Goal: Task Accomplishment & Management: Manage account settings

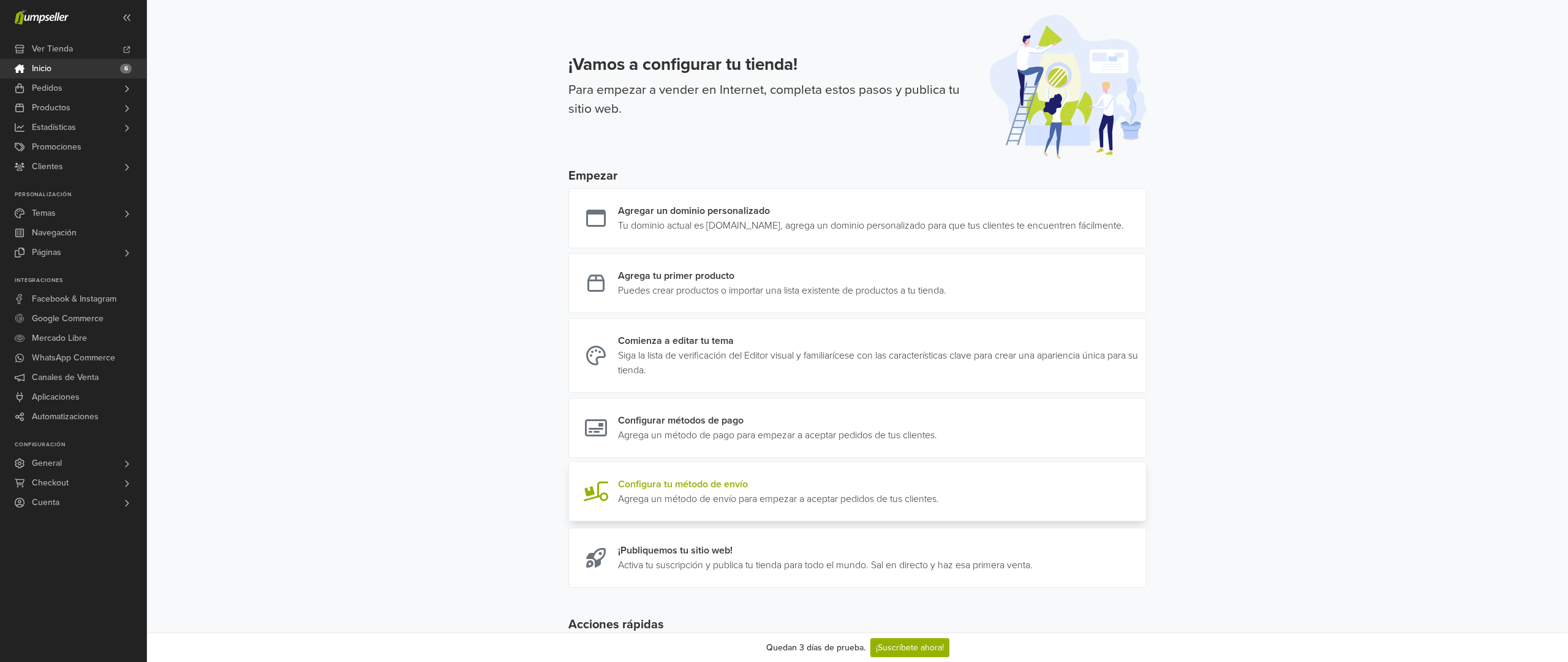
click at [939, 501] on link at bounding box center [939, 492] width 0 height 29
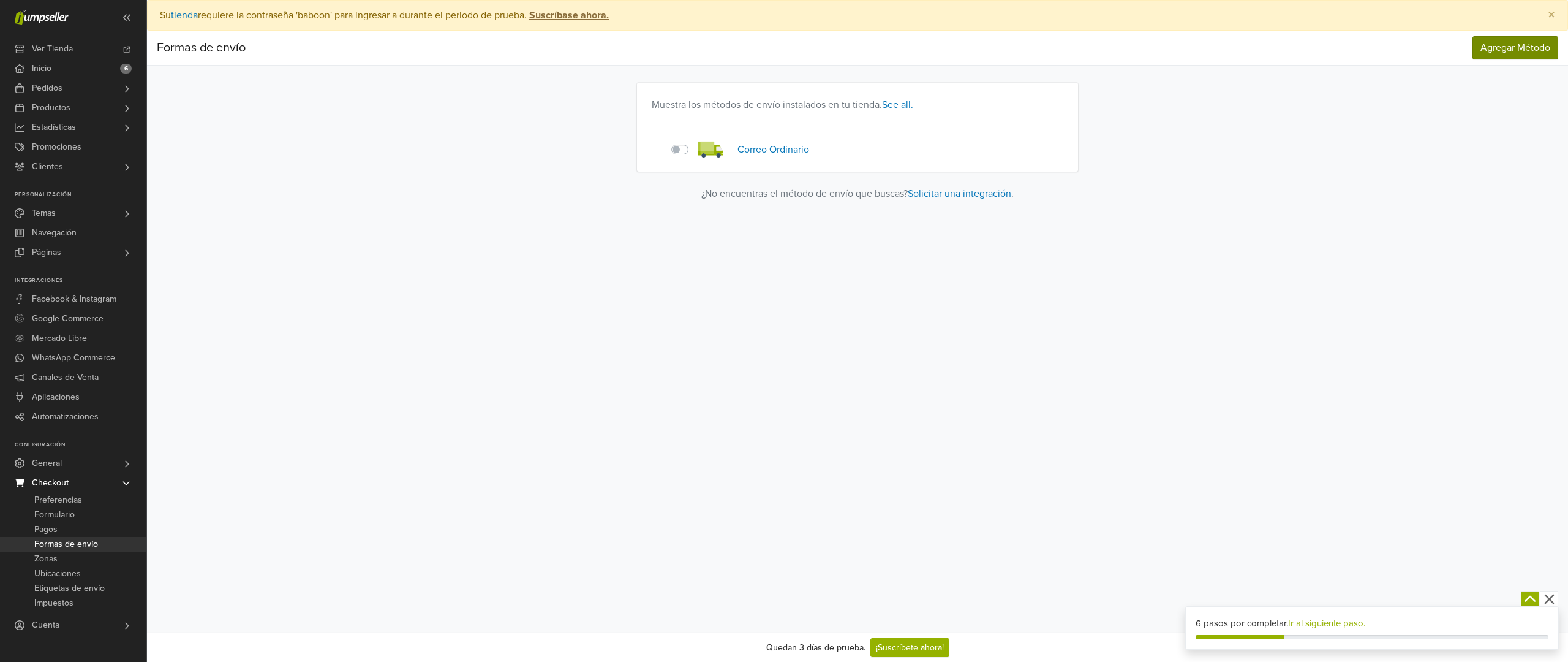
click at [1531, 48] on span "Agregar Método" at bounding box center [1514, 48] width 69 height 13
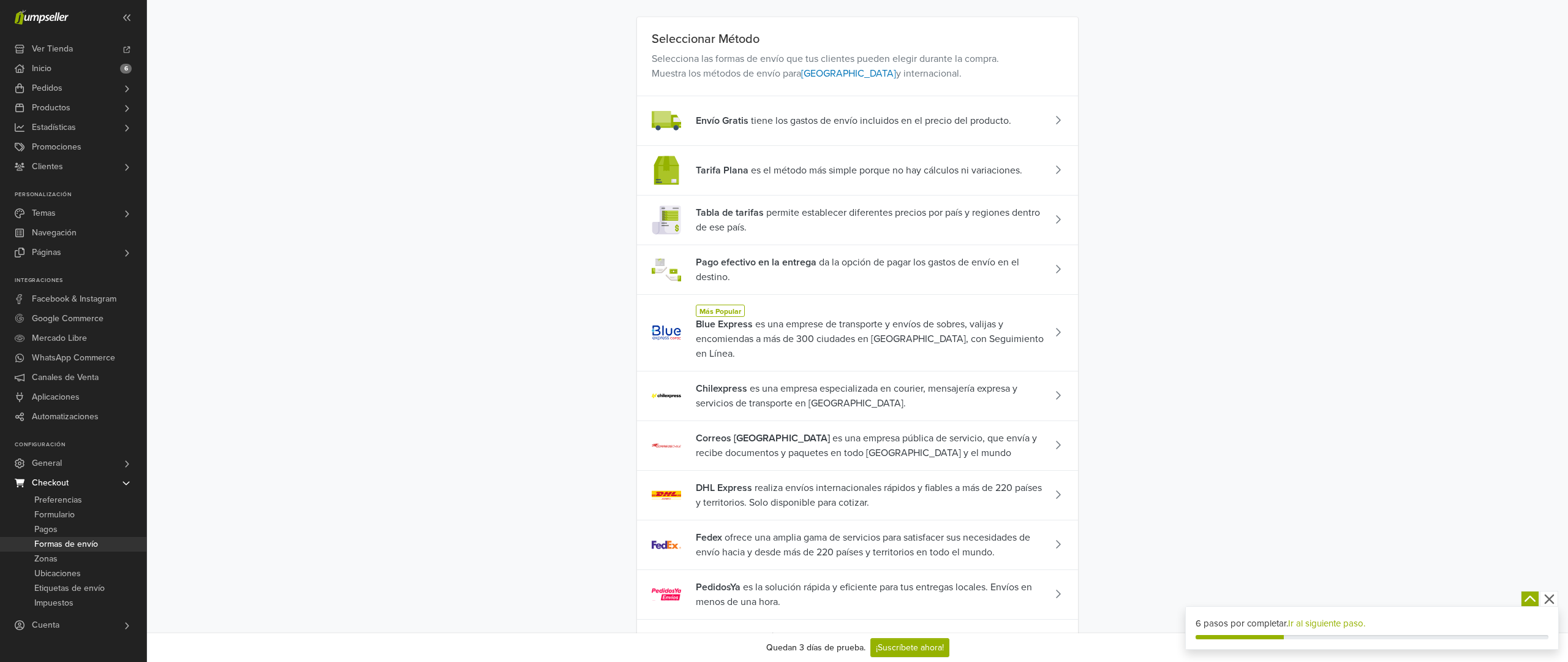
scroll to position [122, 0]
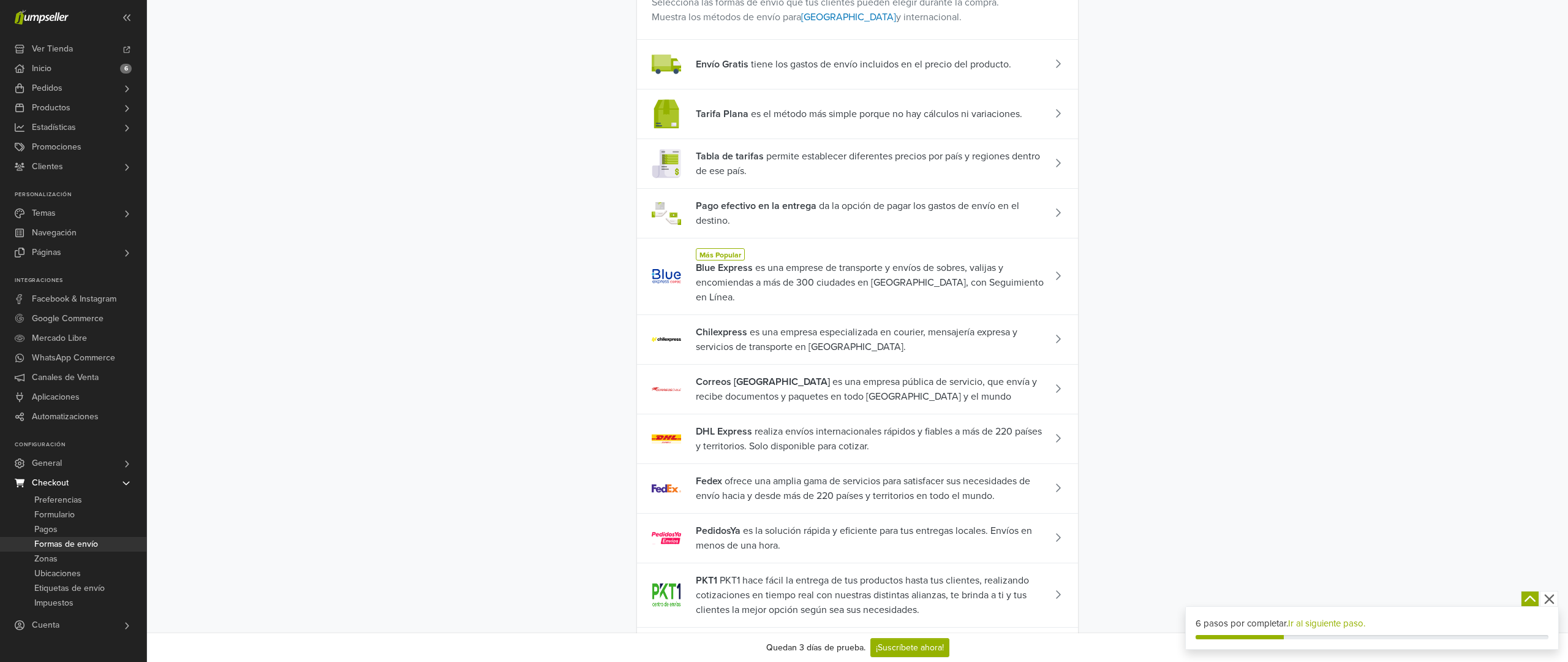
click at [740, 326] on span "Chilexpress" at bounding box center [721, 332] width 52 height 13
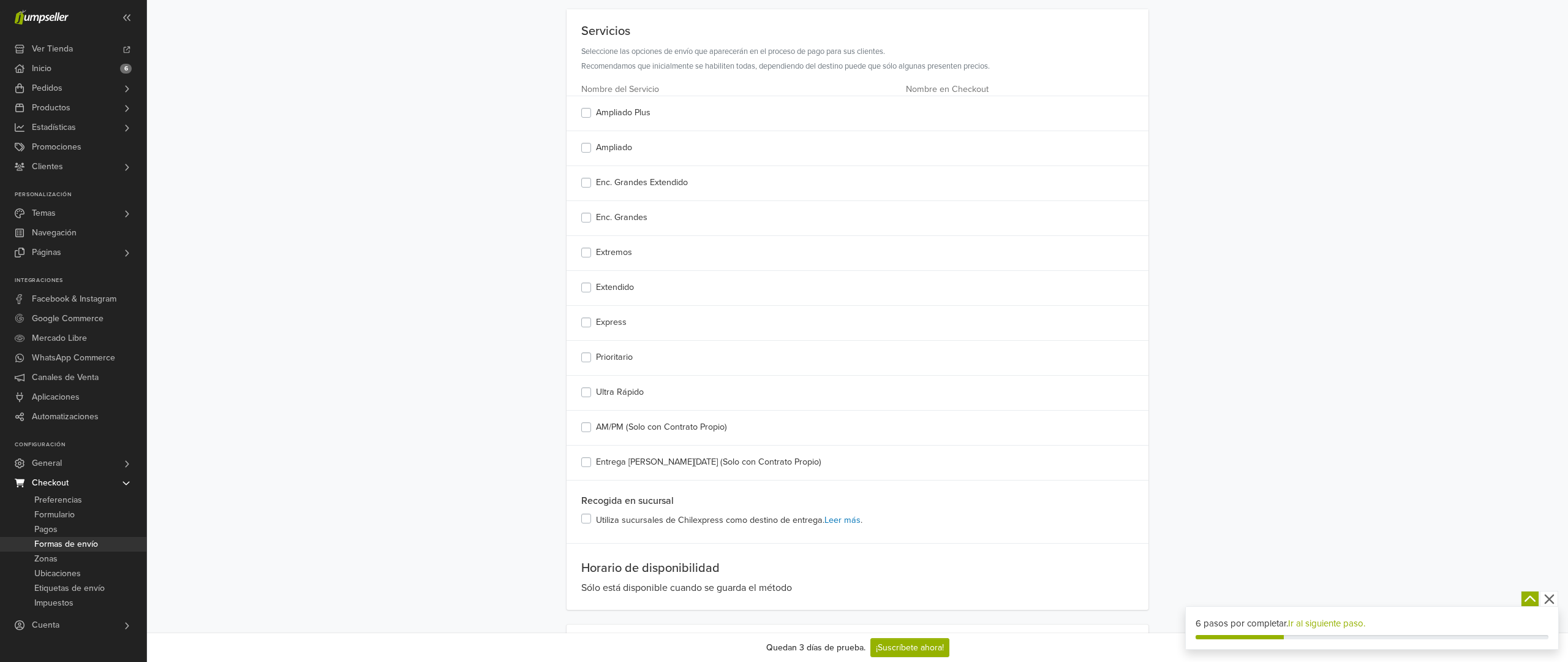
scroll to position [204, 0]
click at [596, 388] on label "Ultra Rápido" at bounding box center [620, 392] width 48 height 14
click at [596, 518] on label "Utiliza sucursales de Chilexpress como destino de entrega. Leer más ." at bounding box center [729, 519] width 266 height 16
click at [596, 355] on label "Prioritario" at bounding box center [615, 356] width 37 height 14
click at [596, 321] on label "Express" at bounding box center [611, 322] width 30 height 14
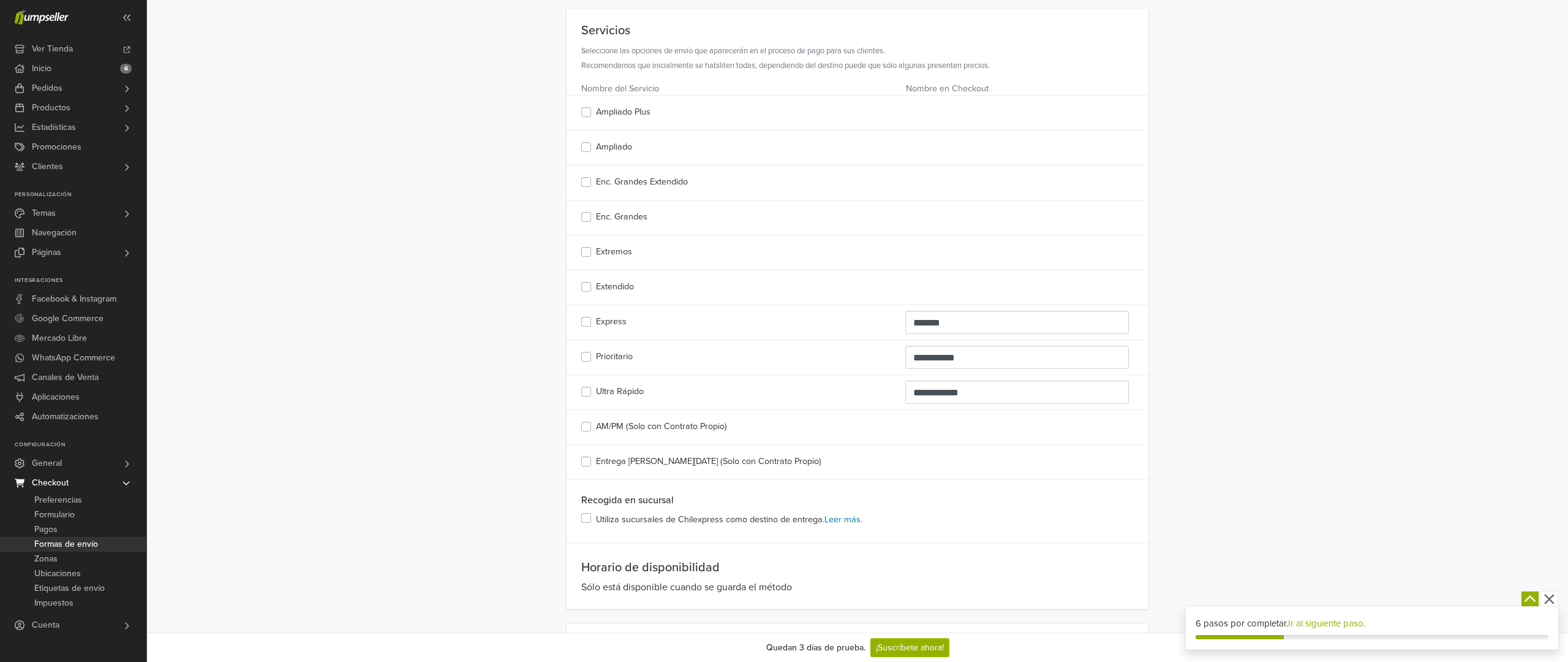
click at [596, 284] on label "Extendido" at bounding box center [615, 287] width 38 height 14
click at [596, 253] on label "Extremos" at bounding box center [614, 252] width 36 height 14
click at [596, 215] on label "Enc. Grandes" at bounding box center [622, 217] width 52 height 14
click at [596, 185] on label "Enc. Grandes Extendido" at bounding box center [642, 182] width 92 height 14
click at [596, 147] on label "Ampliado" at bounding box center [614, 147] width 36 height 14
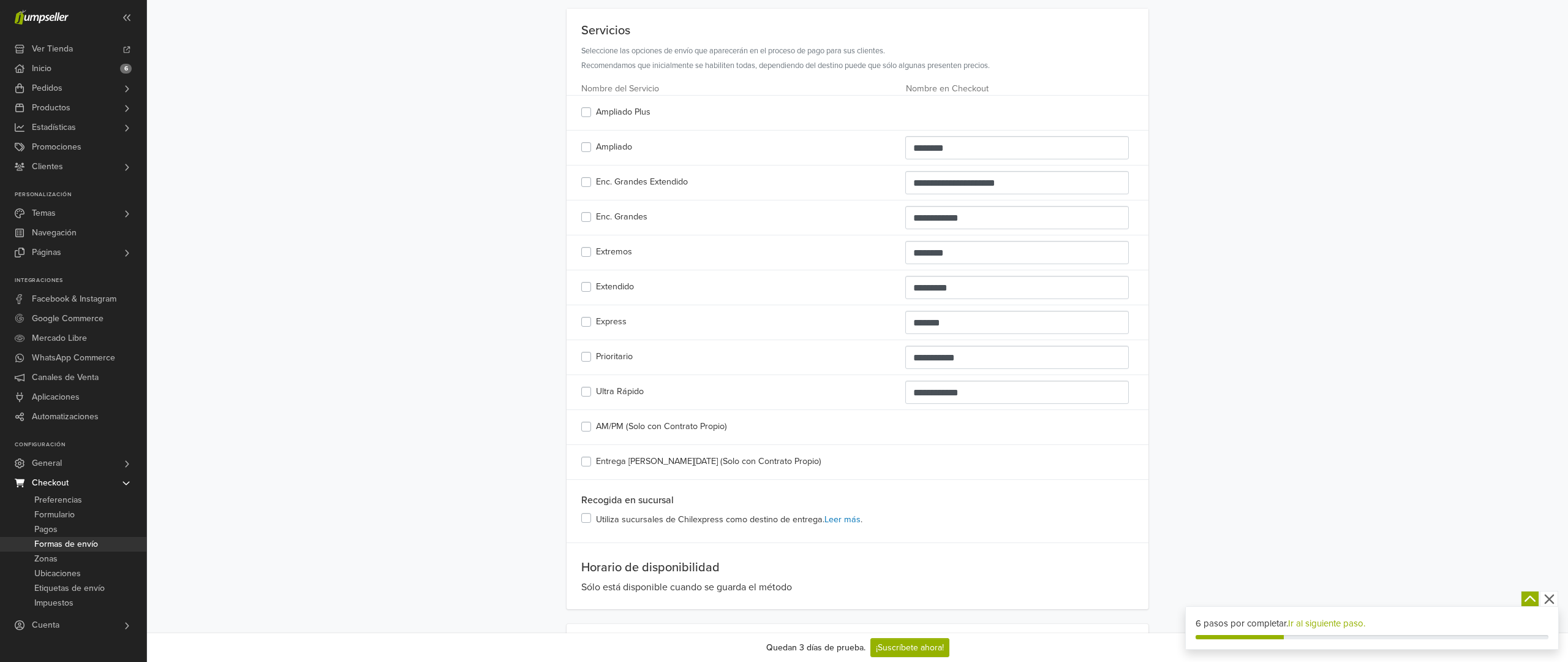
click at [596, 109] on label "Ampliado Plus" at bounding box center [623, 113] width 55 height 14
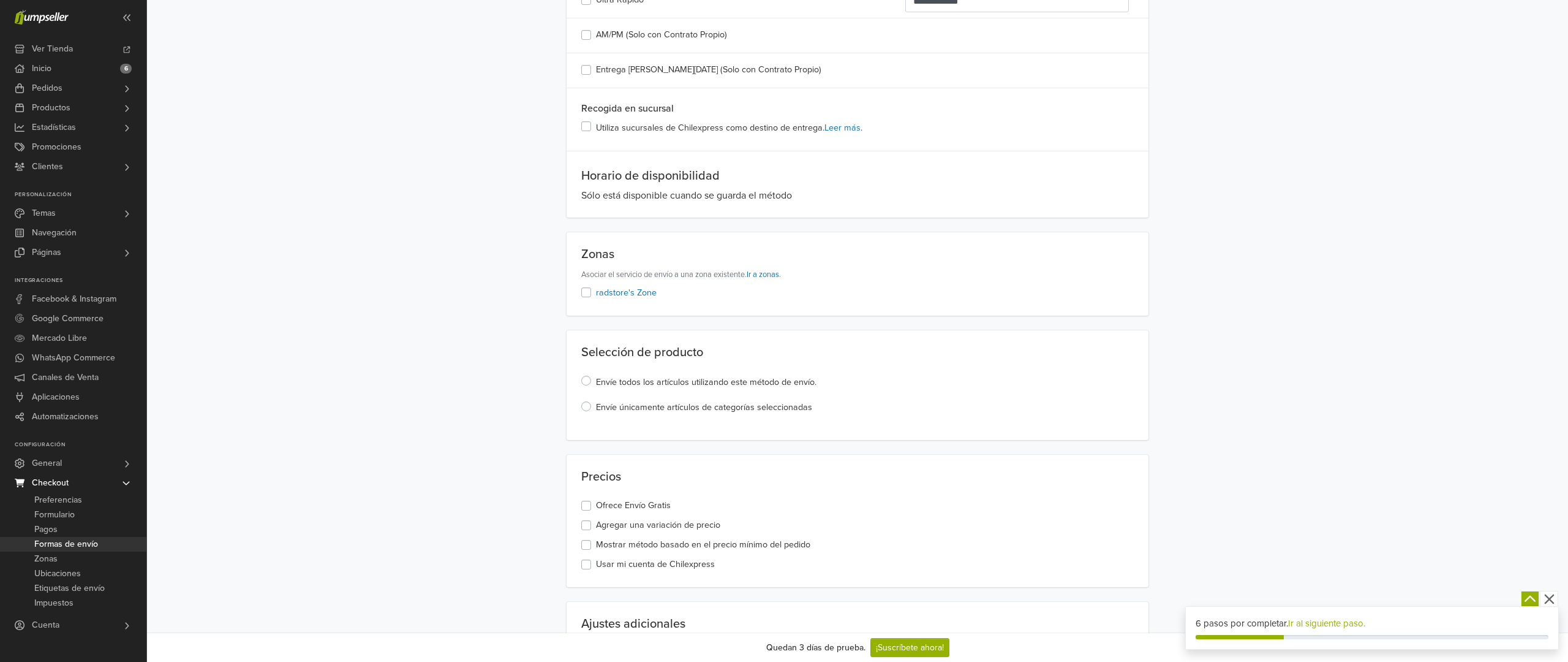
scroll to position [595, 0]
click at [769, 271] on link "Ir a zonas" at bounding box center [762, 274] width 32 height 10
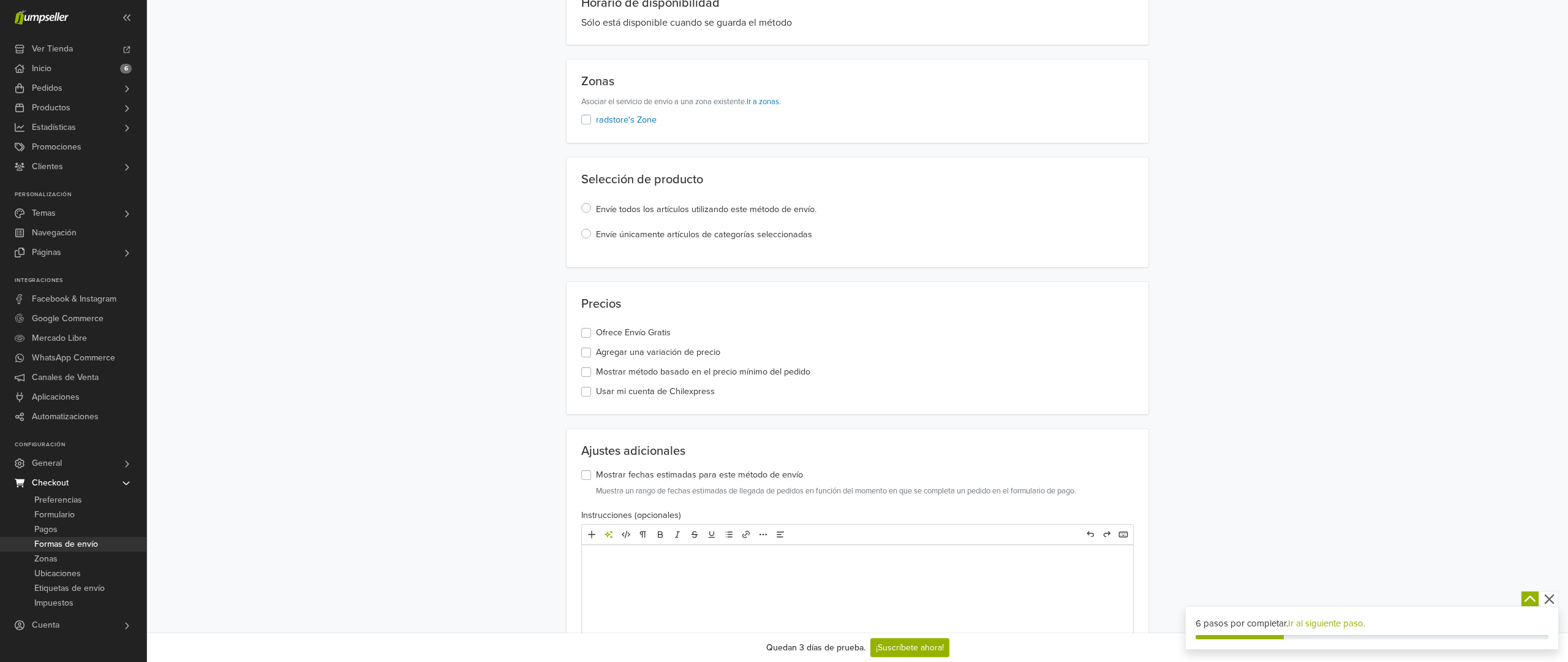
scroll to position [769, 0]
click at [596, 328] on label "Ofrece Envío Gratis" at bounding box center [633, 332] width 74 height 14
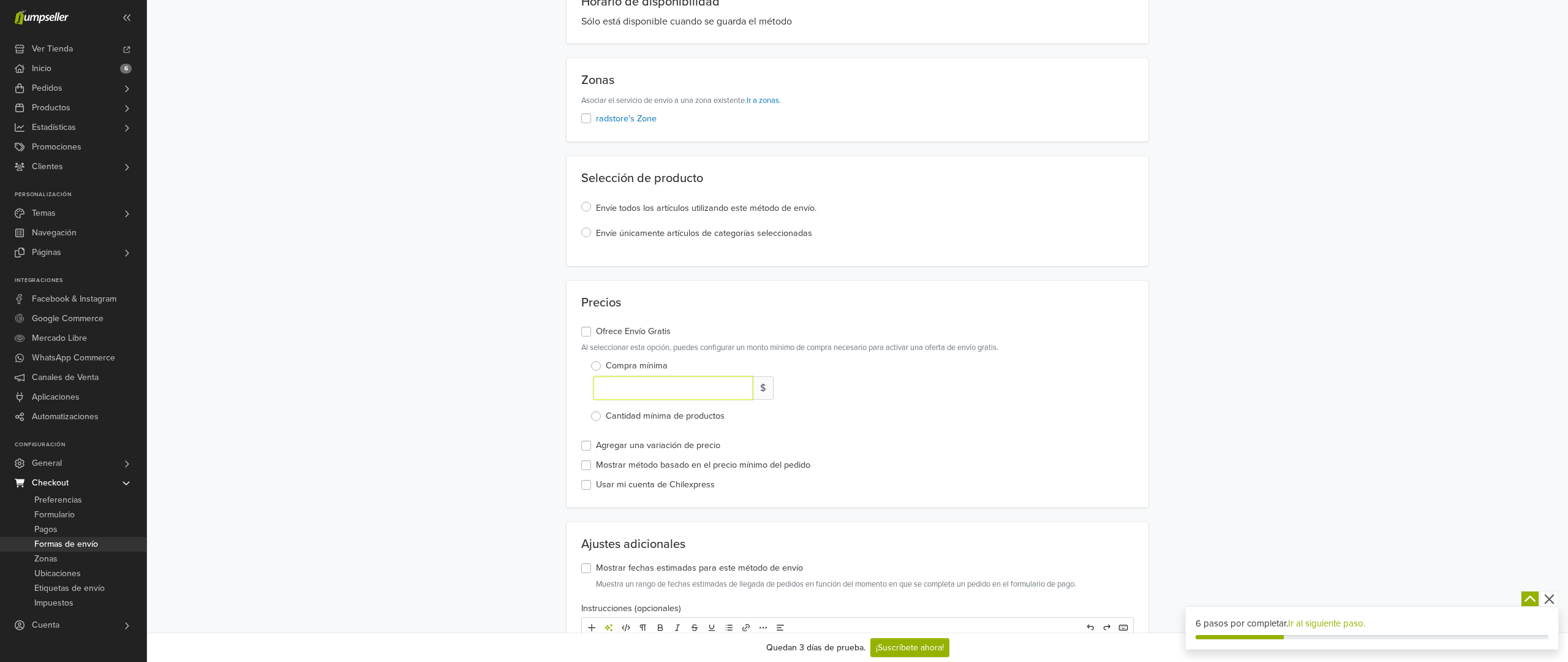
click at [642, 391] on input "number" at bounding box center [672, 388] width 160 height 24
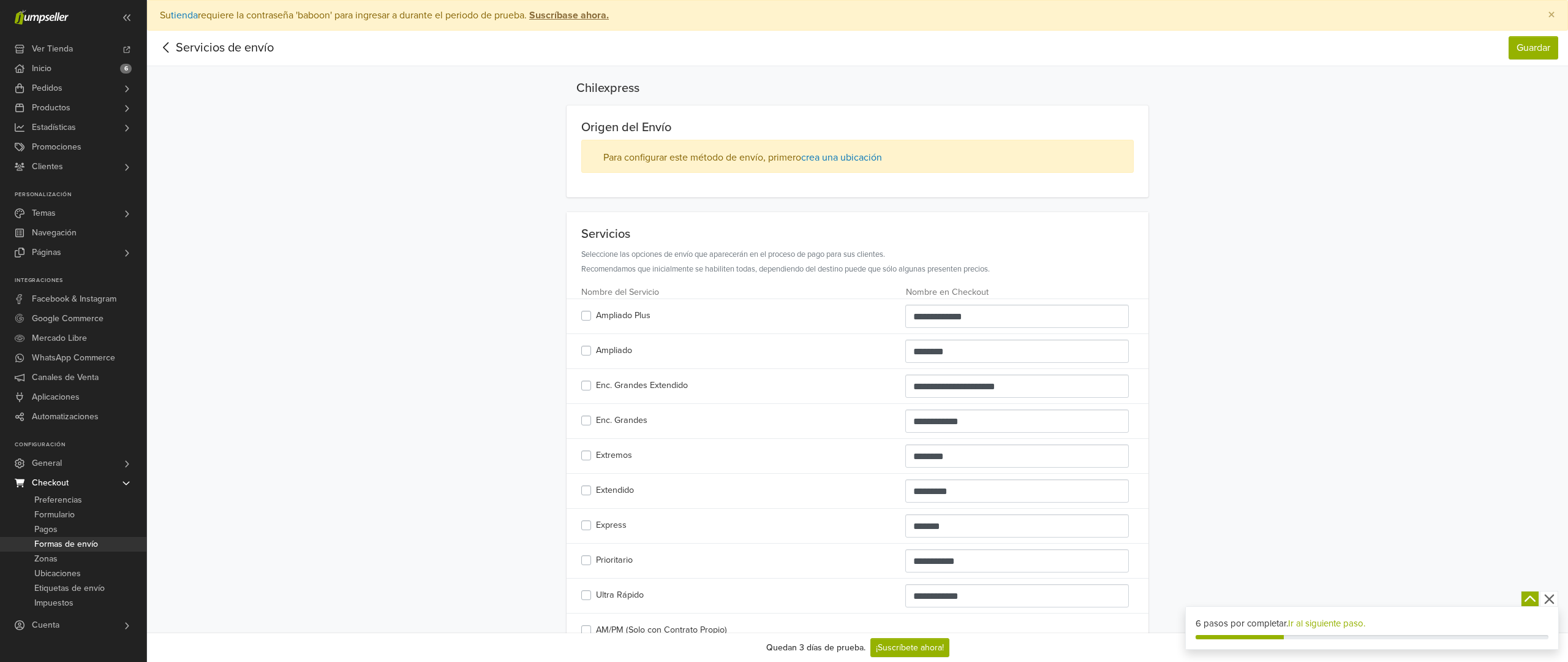
scroll to position [0, 0]
type input "*****"
click at [1544, 59] on button "Guardar" at bounding box center [1533, 48] width 50 height 24
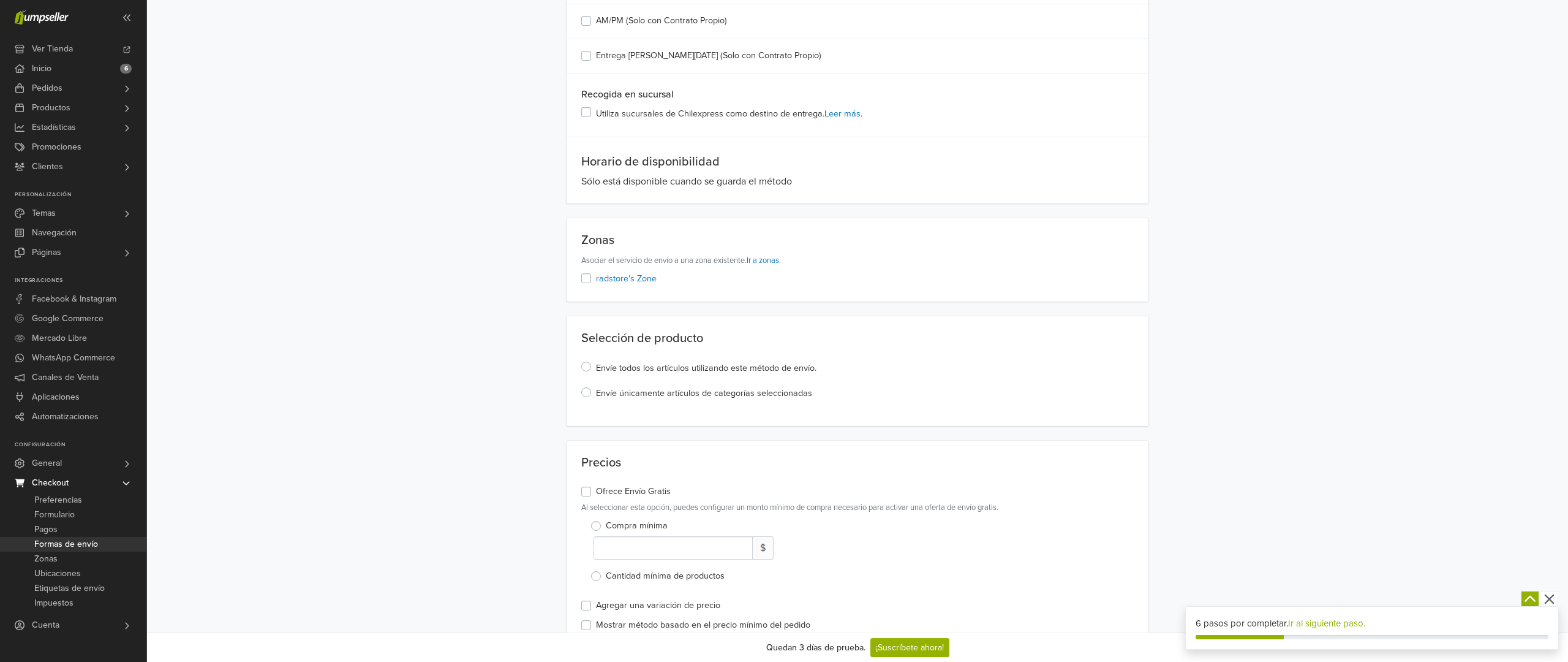
scroll to position [651, 0]
click at [632, 276] on link "radstore's Zone" at bounding box center [626, 277] width 61 height 11
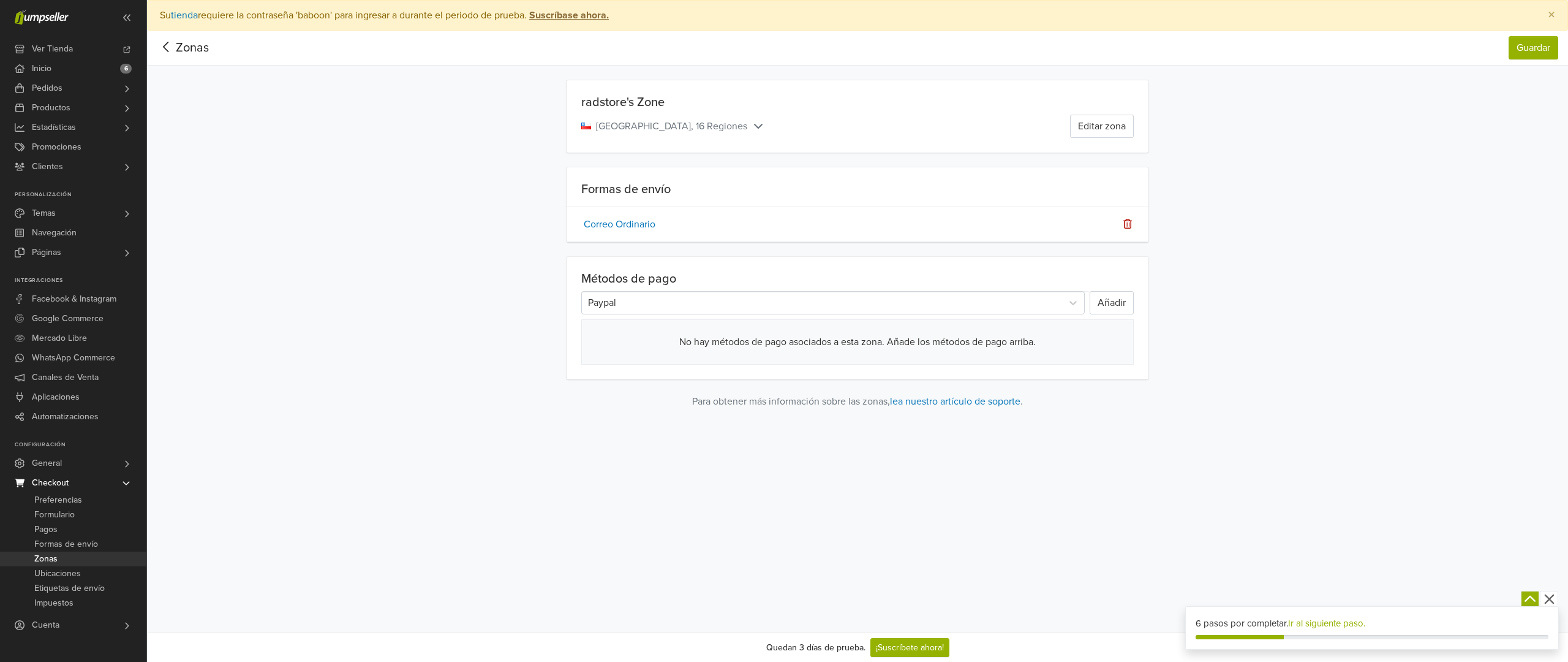
click at [752, 123] on icon at bounding box center [758, 125] width 13 height 10
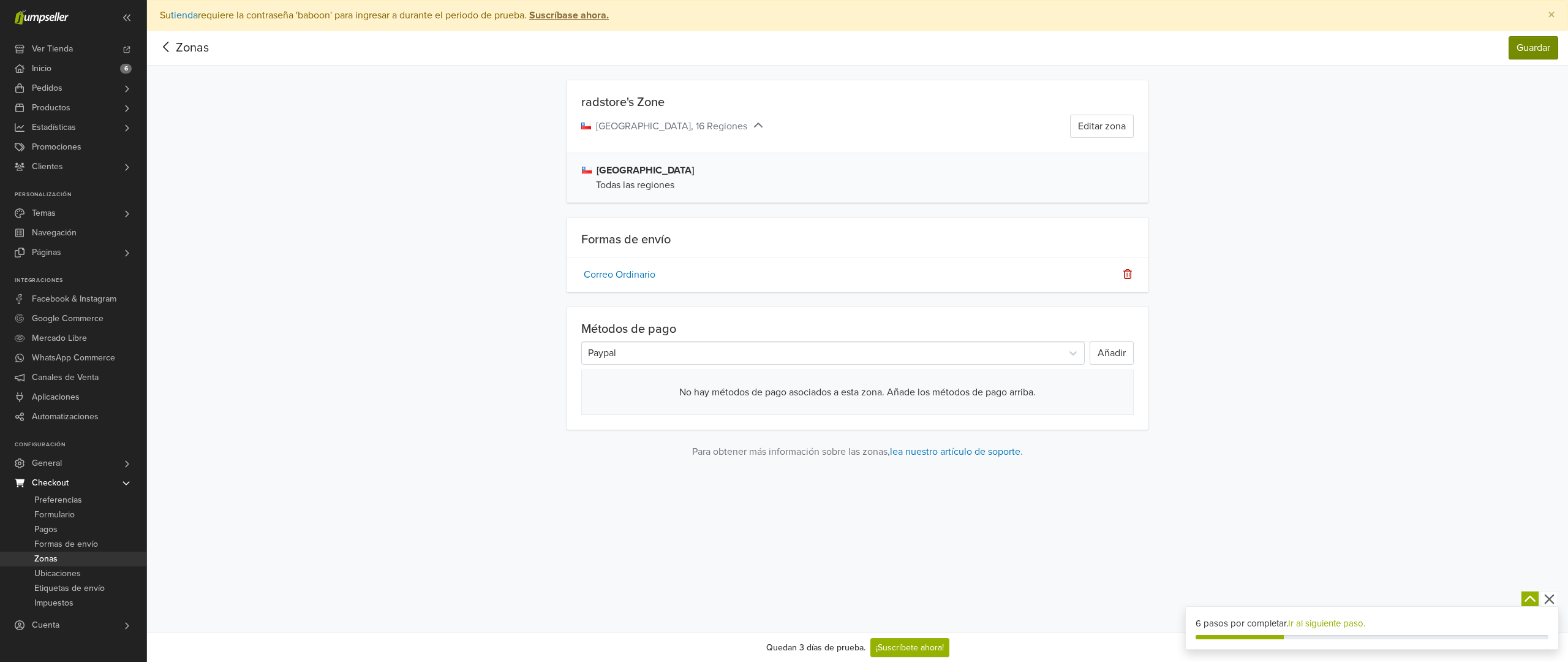
click at [1533, 45] on button "Guardar" at bounding box center [1533, 48] width 50 height 24
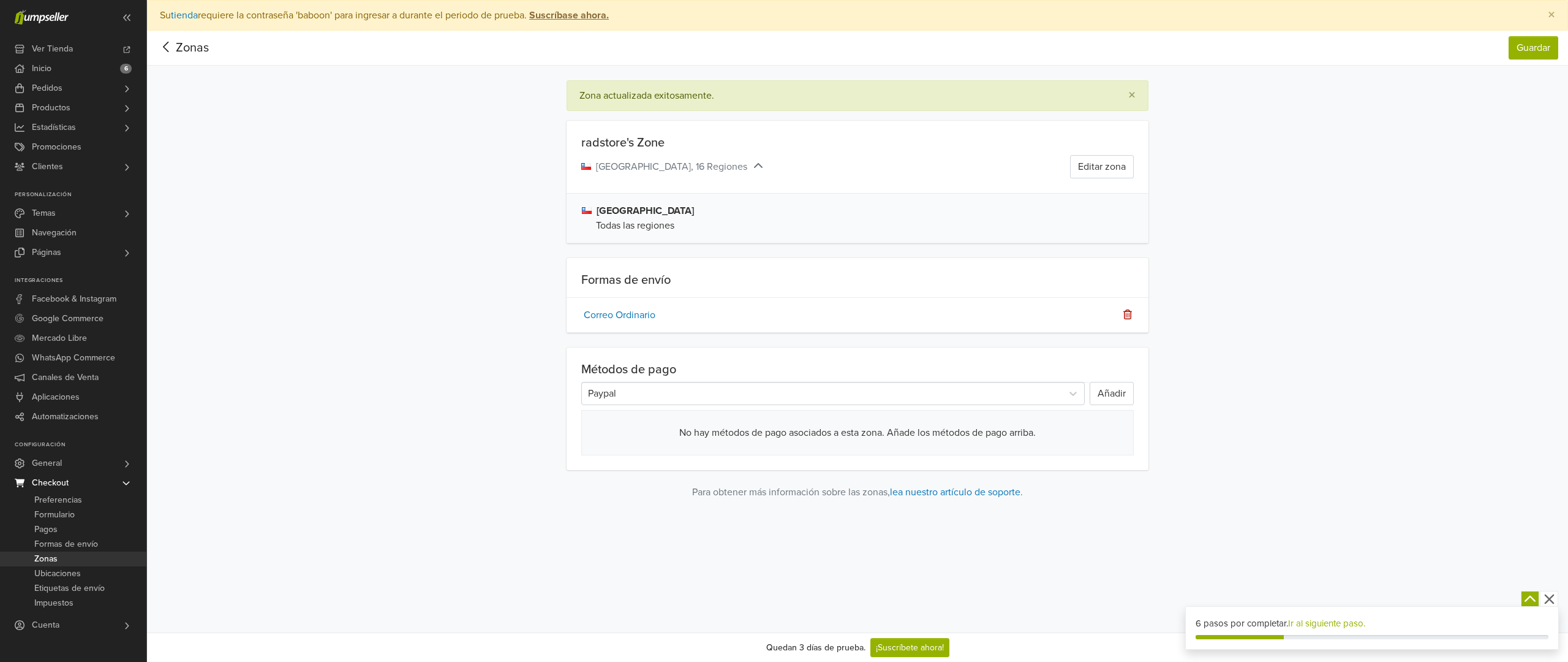
click at [169, 40] on icon at bounding box center [165, 47] width 19 height 16
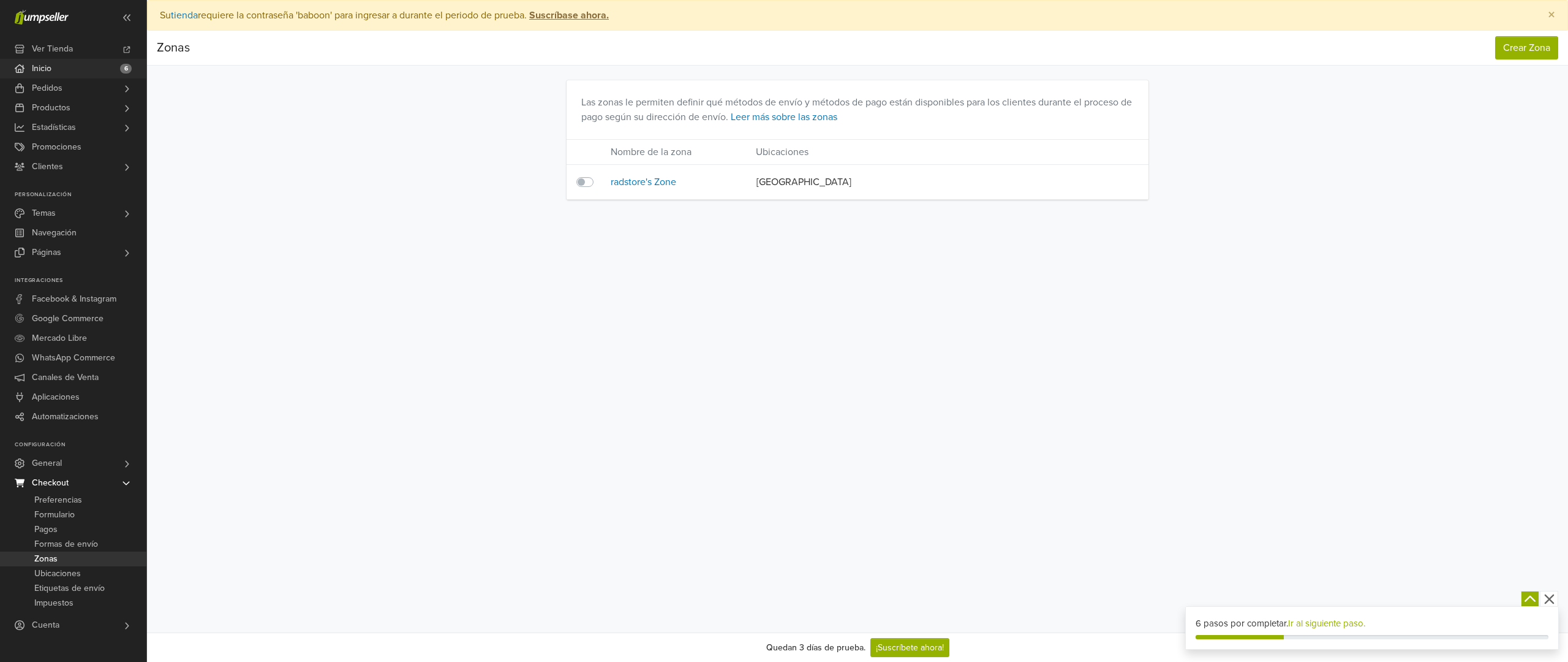
click at [32, 70] on span "Inicio" at bounding box center [42, 69] width 20 height 20
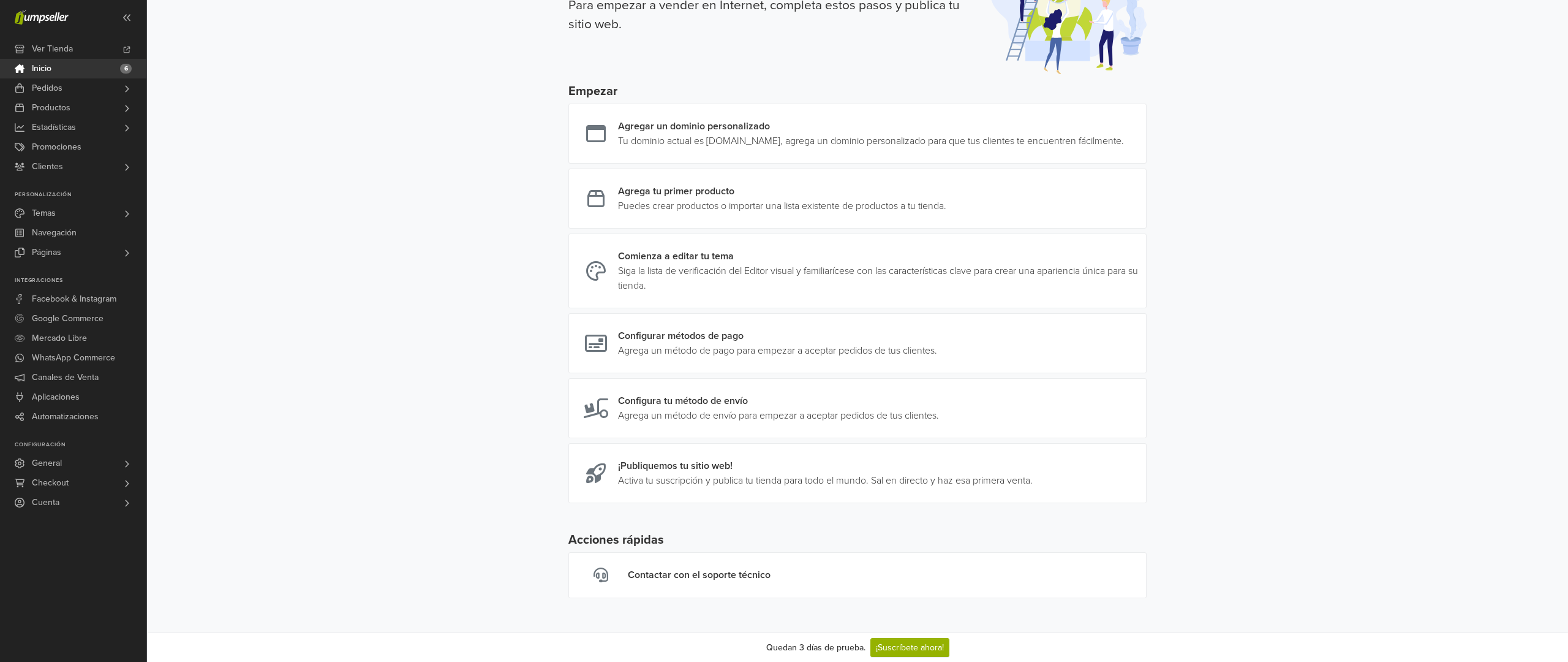
scroll to position [99, 0]
click at [937, 352] on link at bounding box center [937, 342] width 0 height 29
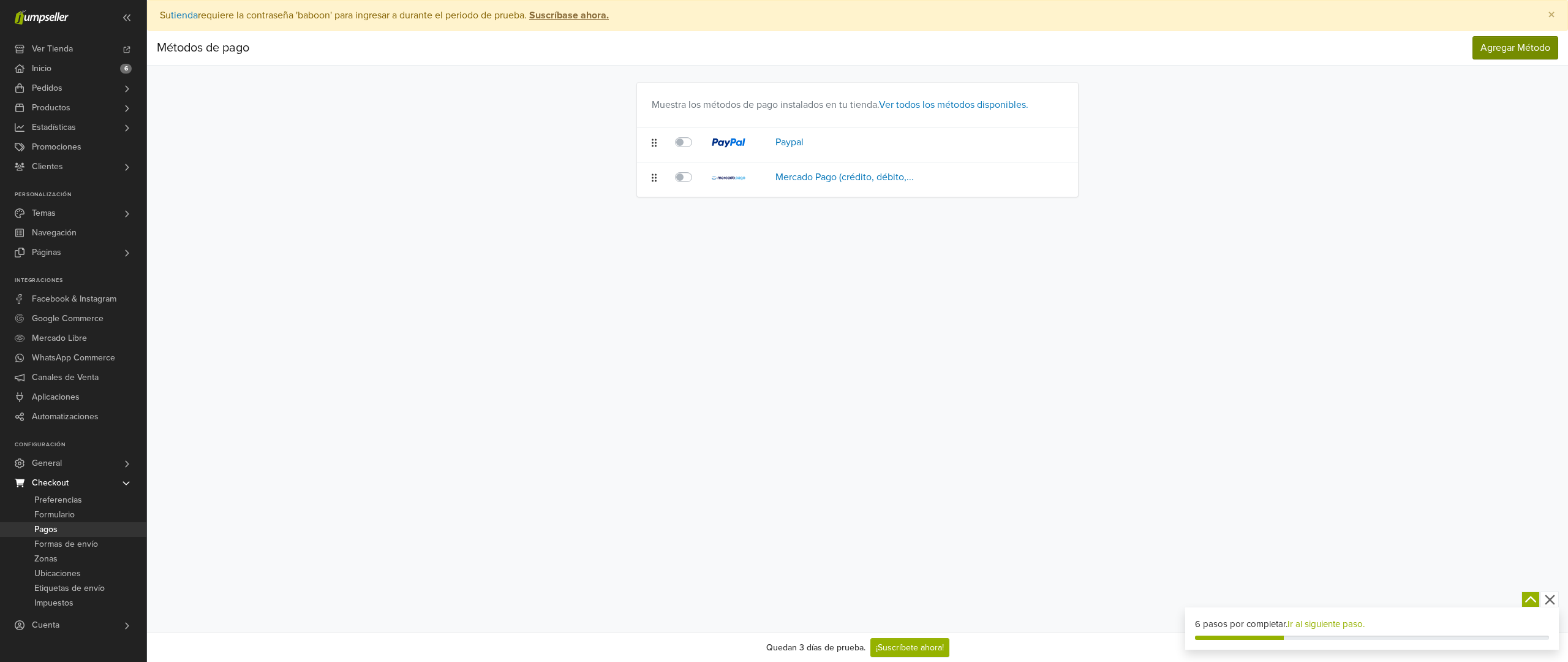
click at [1538, 52] on span "Agregar Método" at bounding box center [1514, 48] width 69 height 13
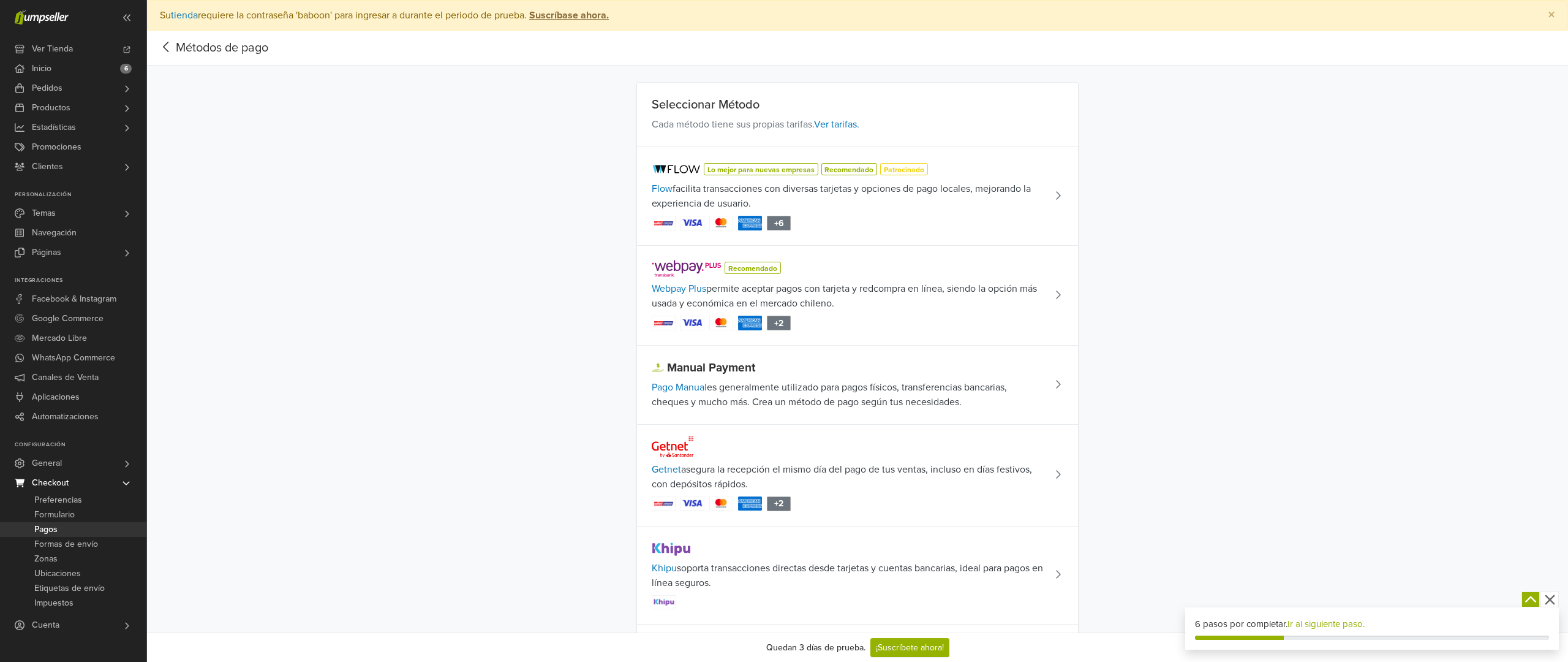
click at [858, 279] on td "Recomendado Webpay Plus permite aceptar pagos con tarjeta y redcompra en línea,…" at bounding box center [841, 296] width 408 height 100
click at [968, 286] on span "Webpay Plus permite aceptar pagos con tarjeta y redcompra en línea, siendo la o…" at bounding box center [849, 296] width 393 height 29
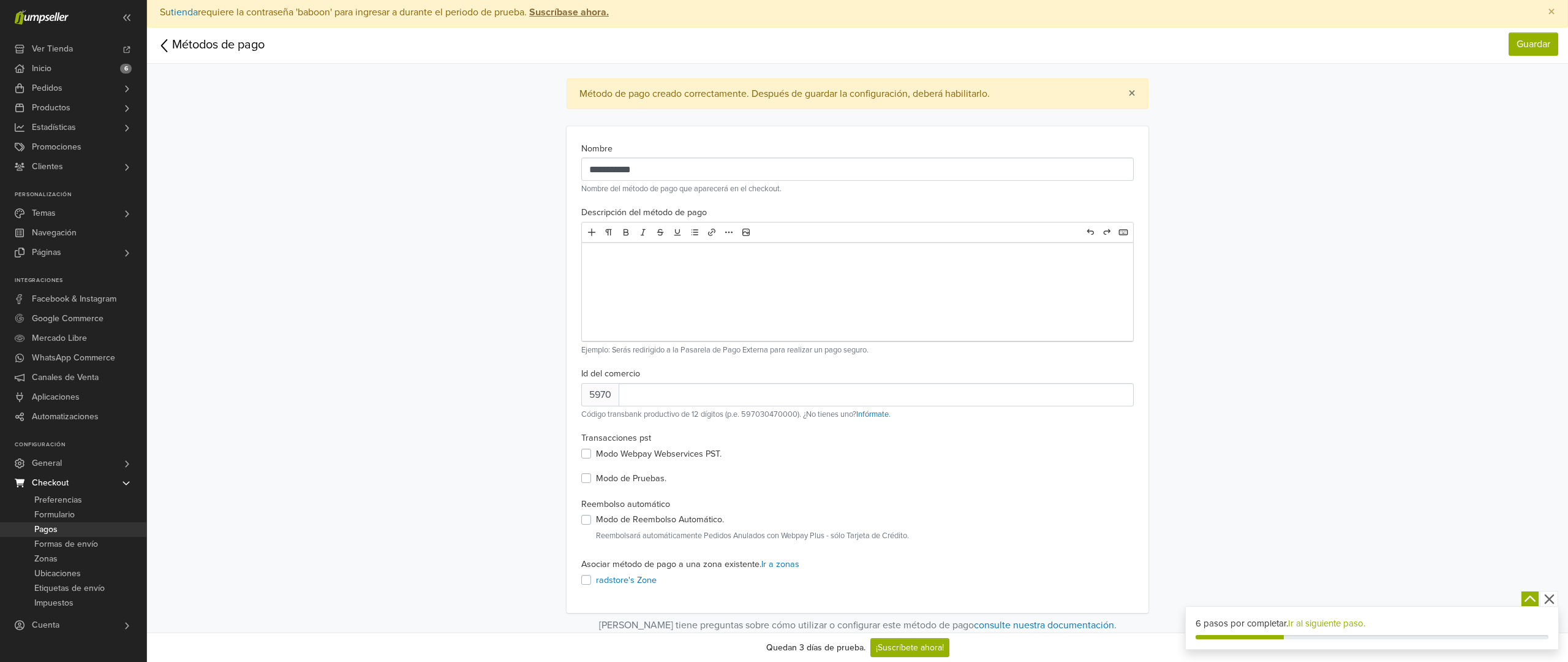
scroll to position [1, 0]
click at [1554, 46] on link "Guardar" at bounding box center [1533, 47] width 50 height 24
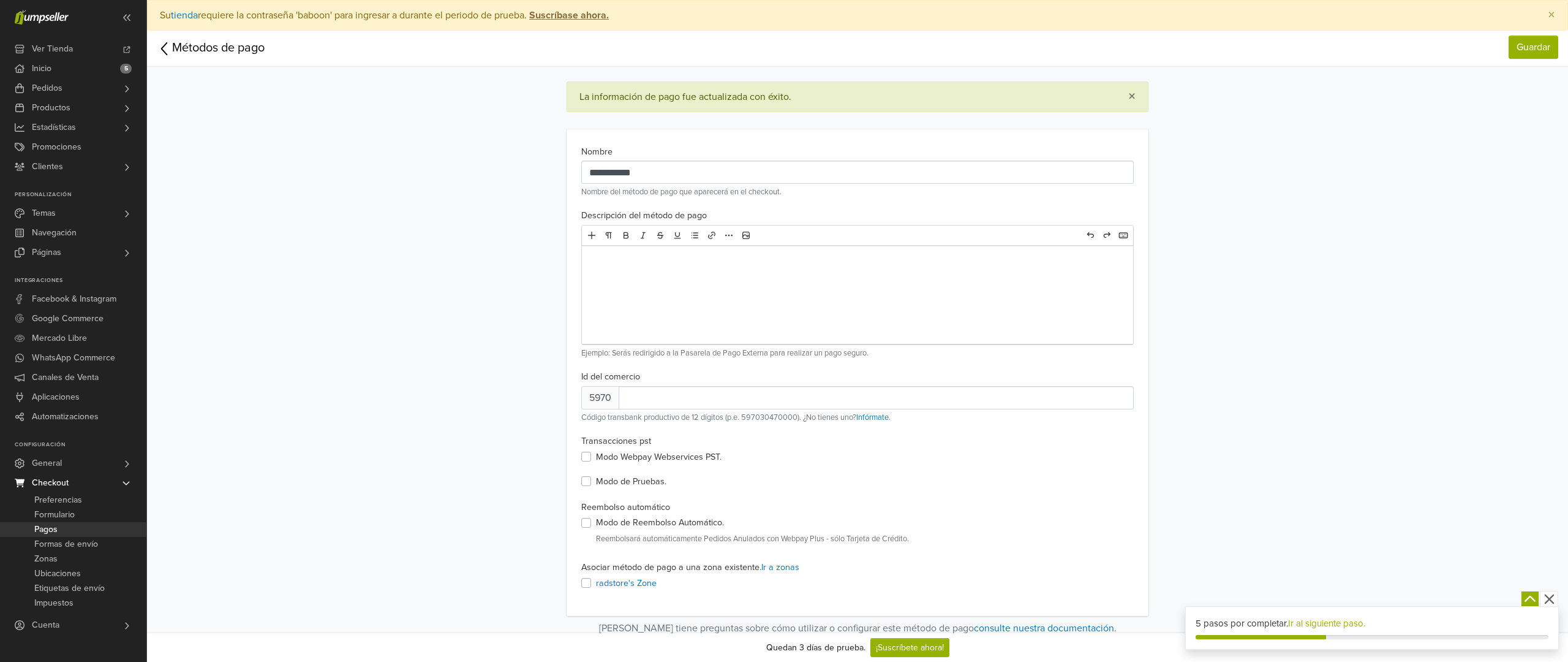
click at [196, 48] on link "Métodos de pago" at bounding box center [210, 48] width 108 height 20
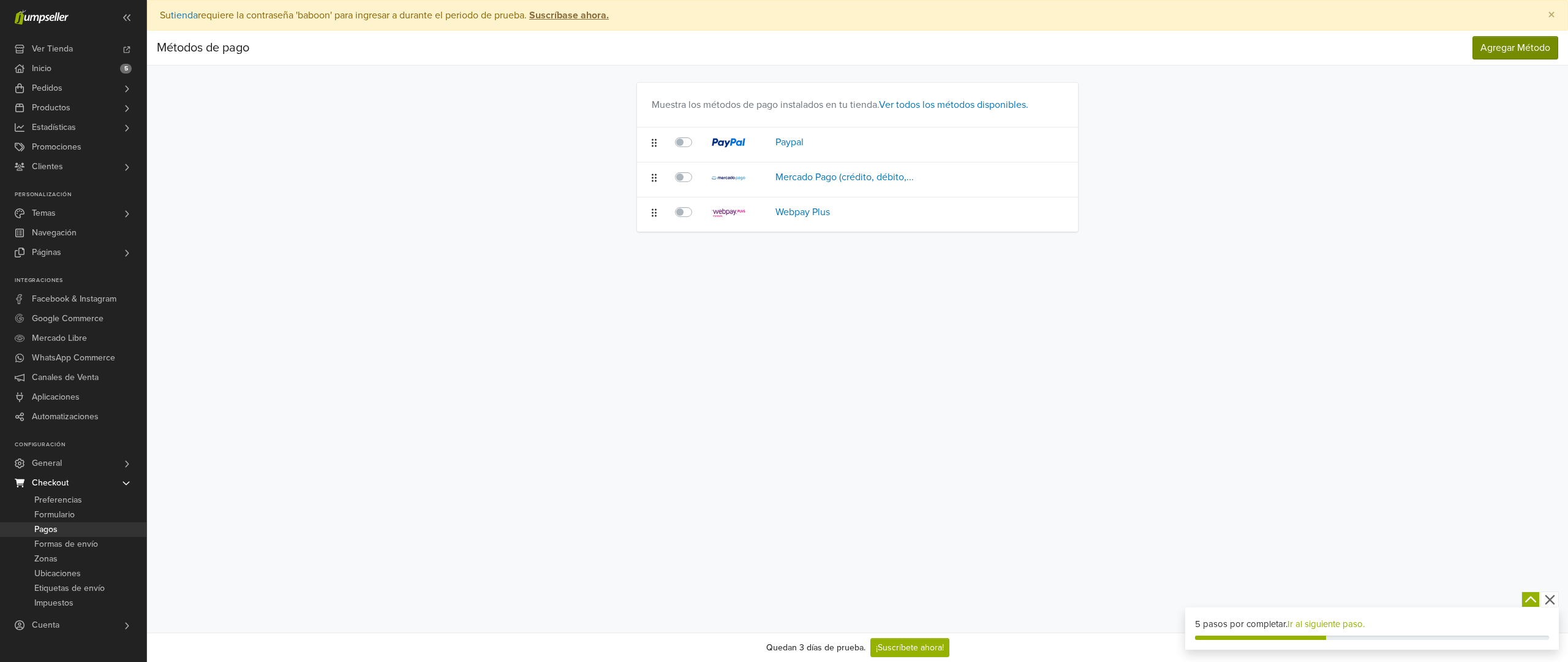
click at [1525, 53] on span "Agregar Método" at bounding box center [1514, 48] width 69 height 13
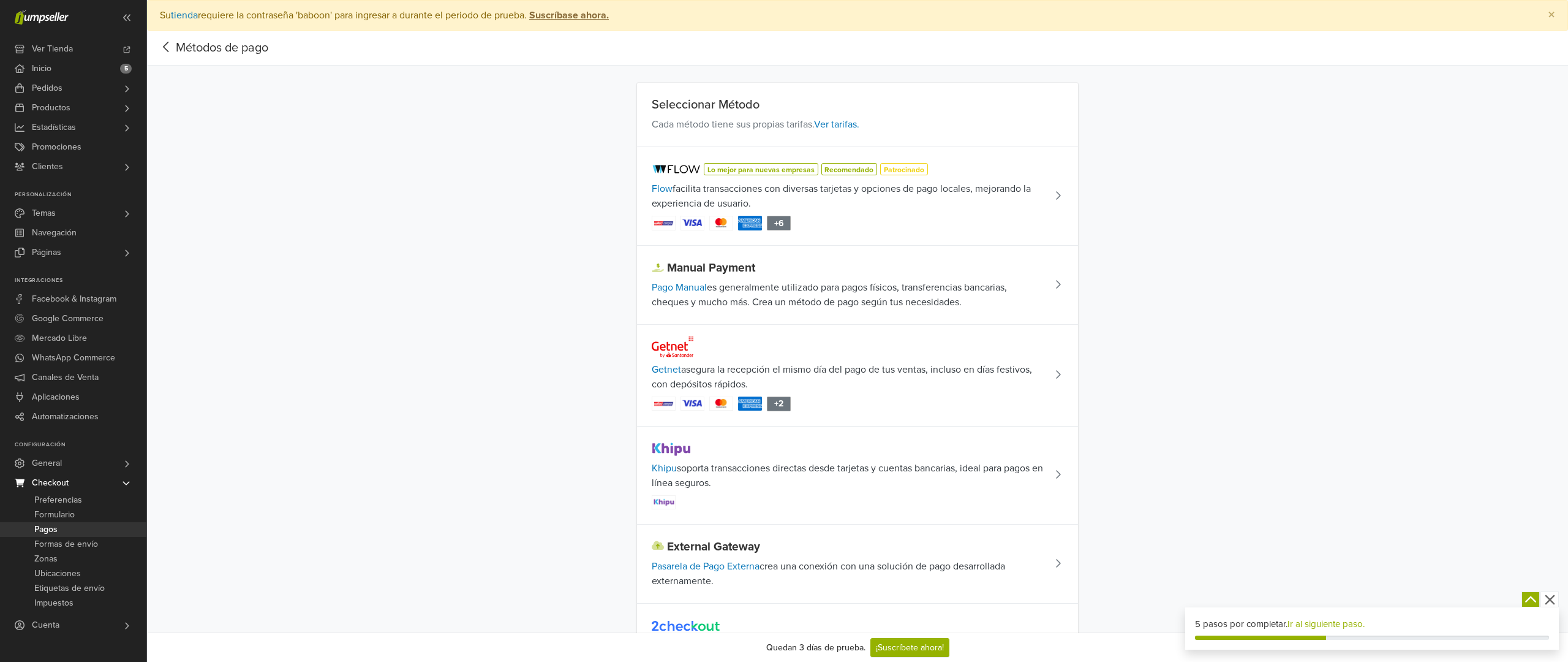
click at [819, 193] on span "Flow facilita transacciones con diversas tarjetas y opciones de pago locales, m…" at bounding box center [849, 196] width 393 height 29
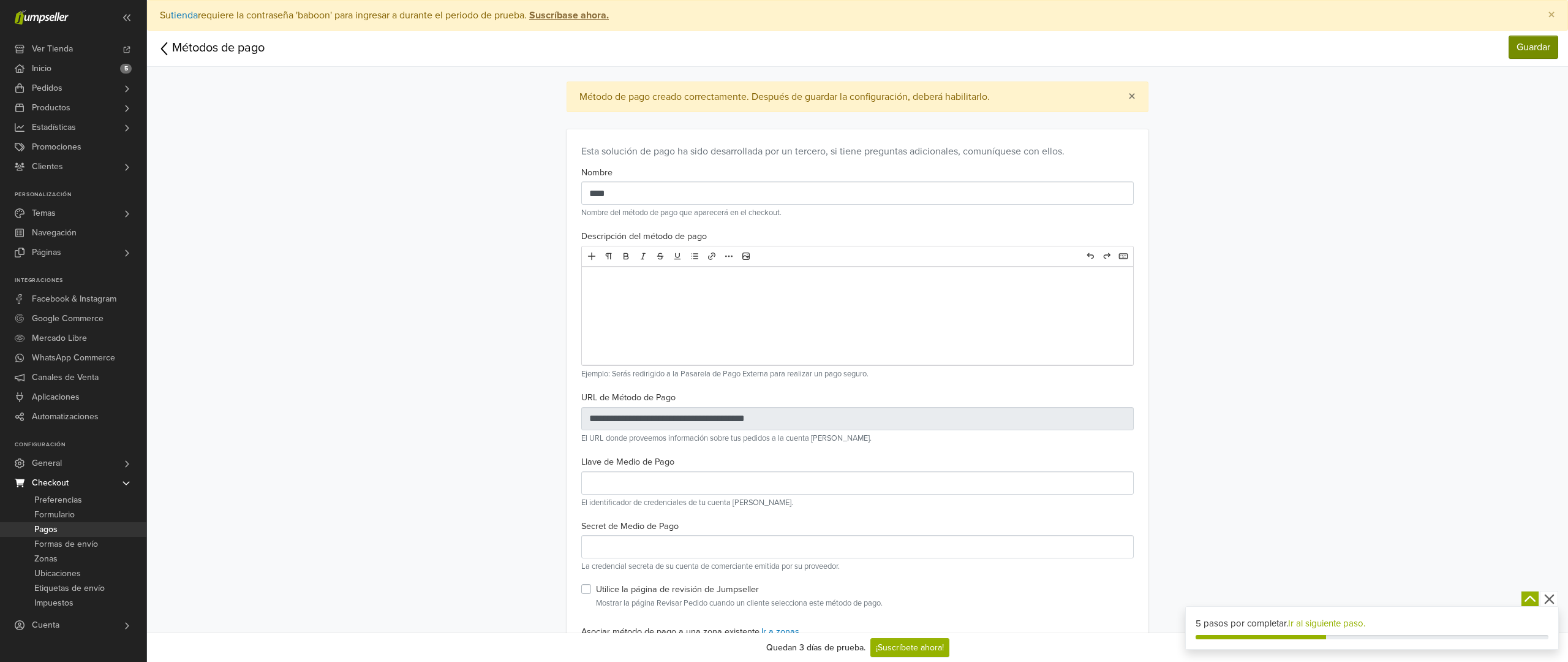
click at [1524, 47] on link "Guardar" at bounding box center [1533, 47] width 50 height 24
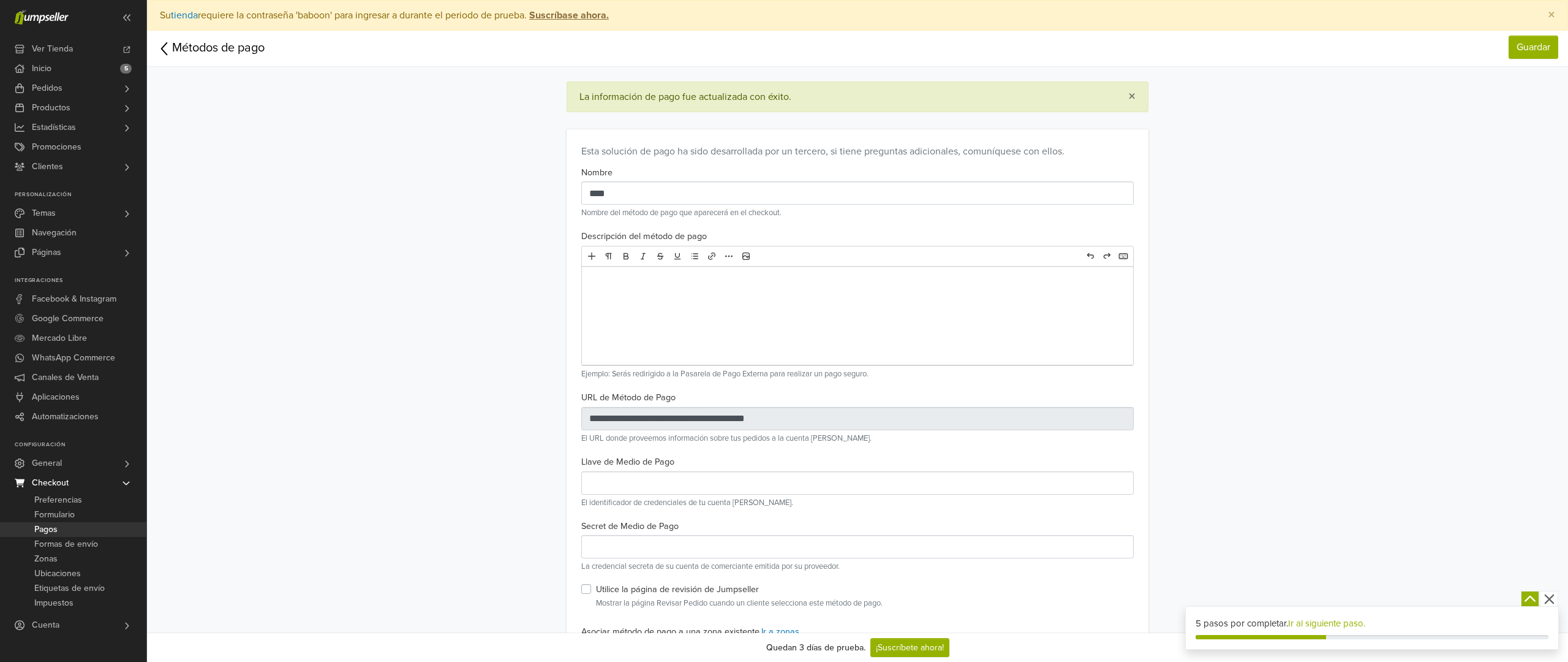
click at [190, 52] on link "Métodos de pago" at bounding box center [210, 48] width 108 height 20
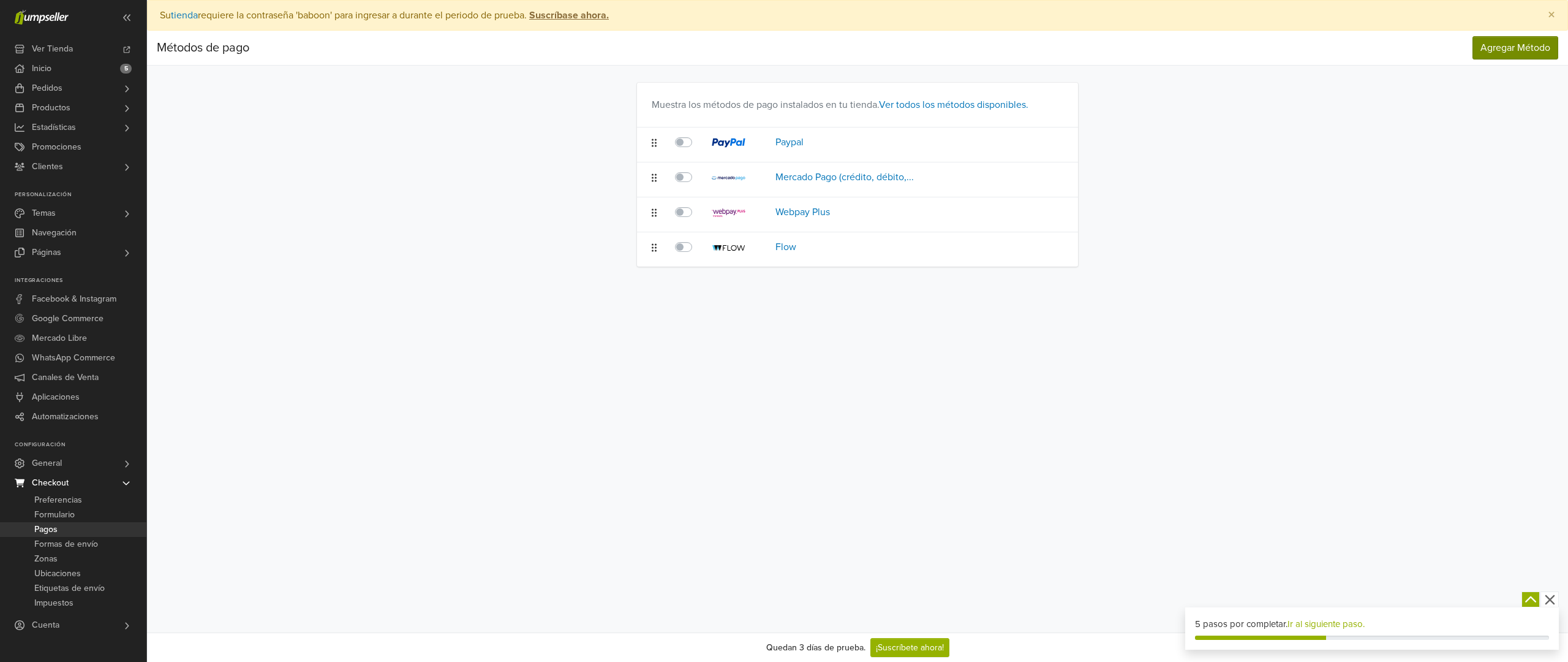
click at [1508, 47] on span "Agregar Método" at bounding box center [1514, 48] width 69 height 13
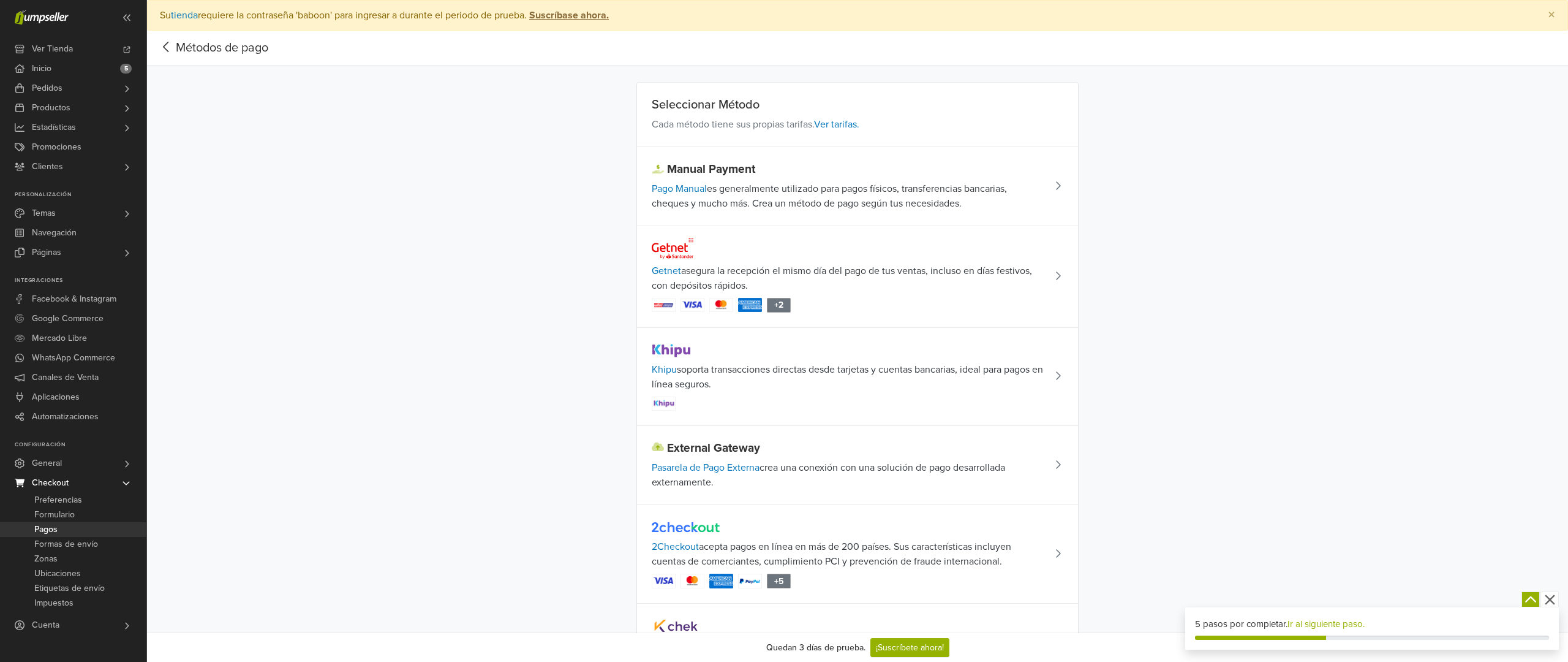
click at [218, 48] on link "Métodos de pago" at bounding box center [212, 47] width 112 height 15
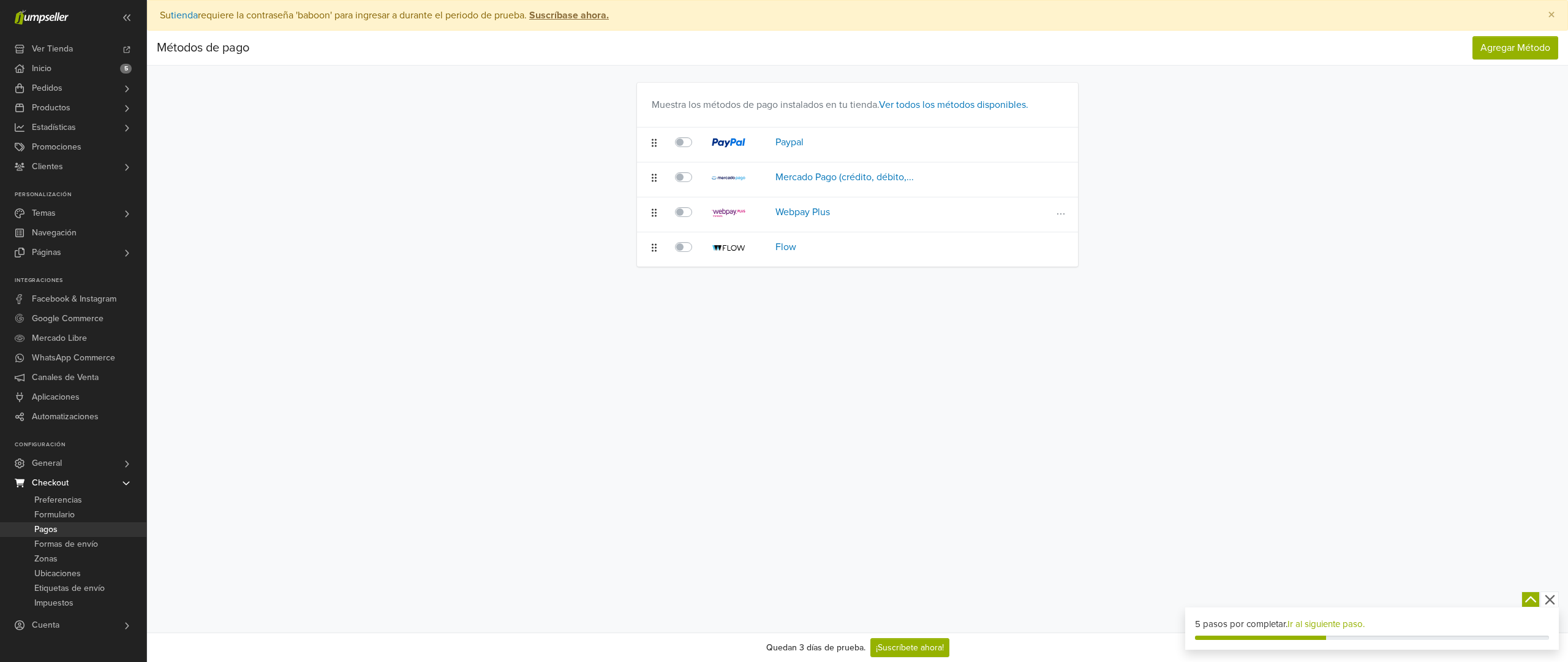
click at [697, 205] on label at bounding box center [697, 205] width 0 height 0
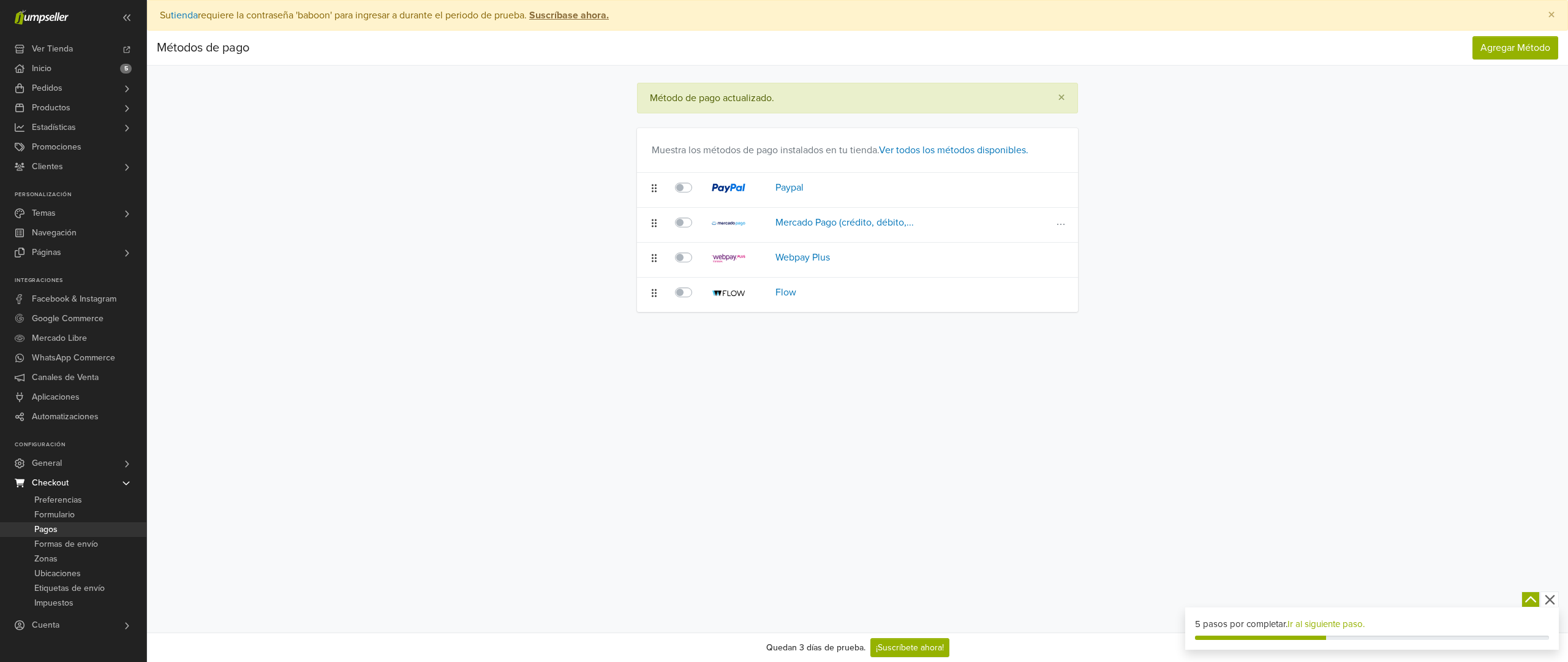
click at [697, 215] on label at bounding box center [697, 215] width 0 height 0
click at [697, 285] on label at bounding box center [697, 285] width 0 height 0
click at [64, 71] on link "Inicio 5" at bounding box center [73, 69] width 147 height 20
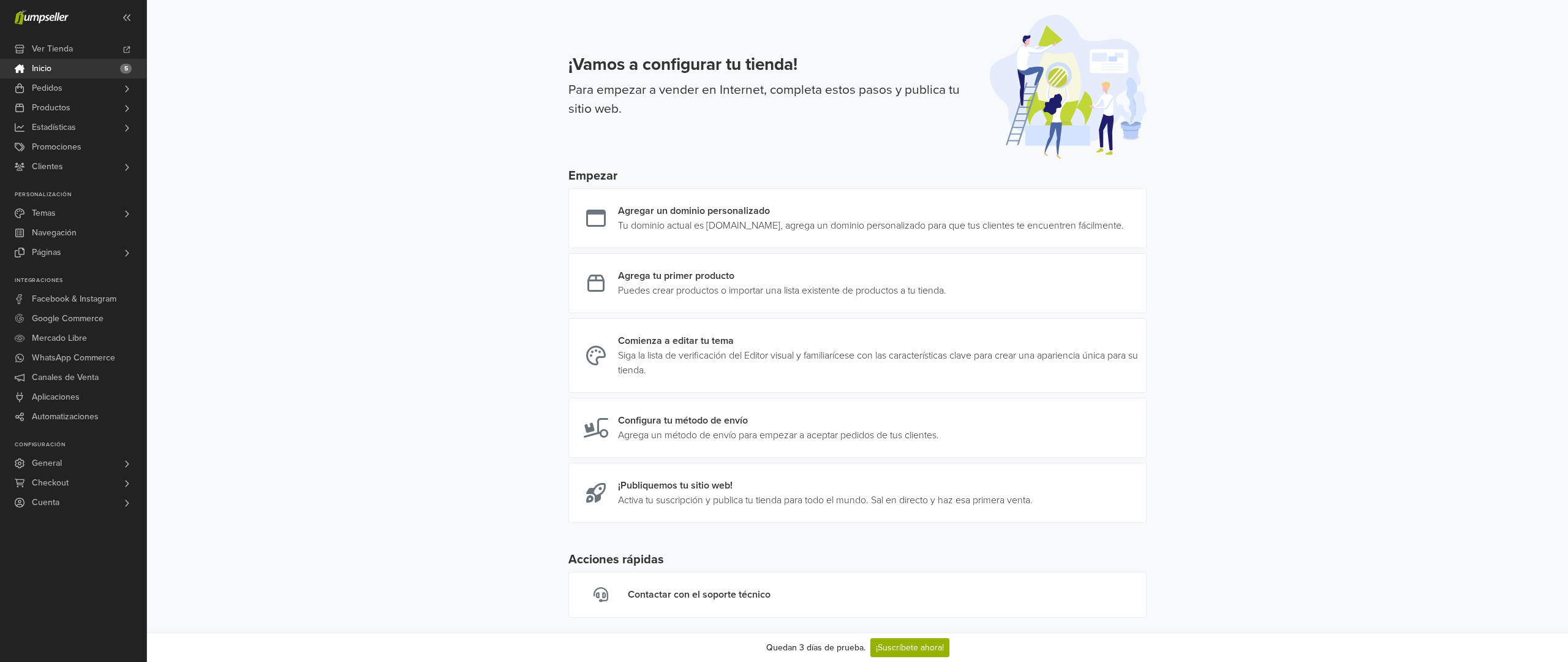
scroll to position [27, 0]
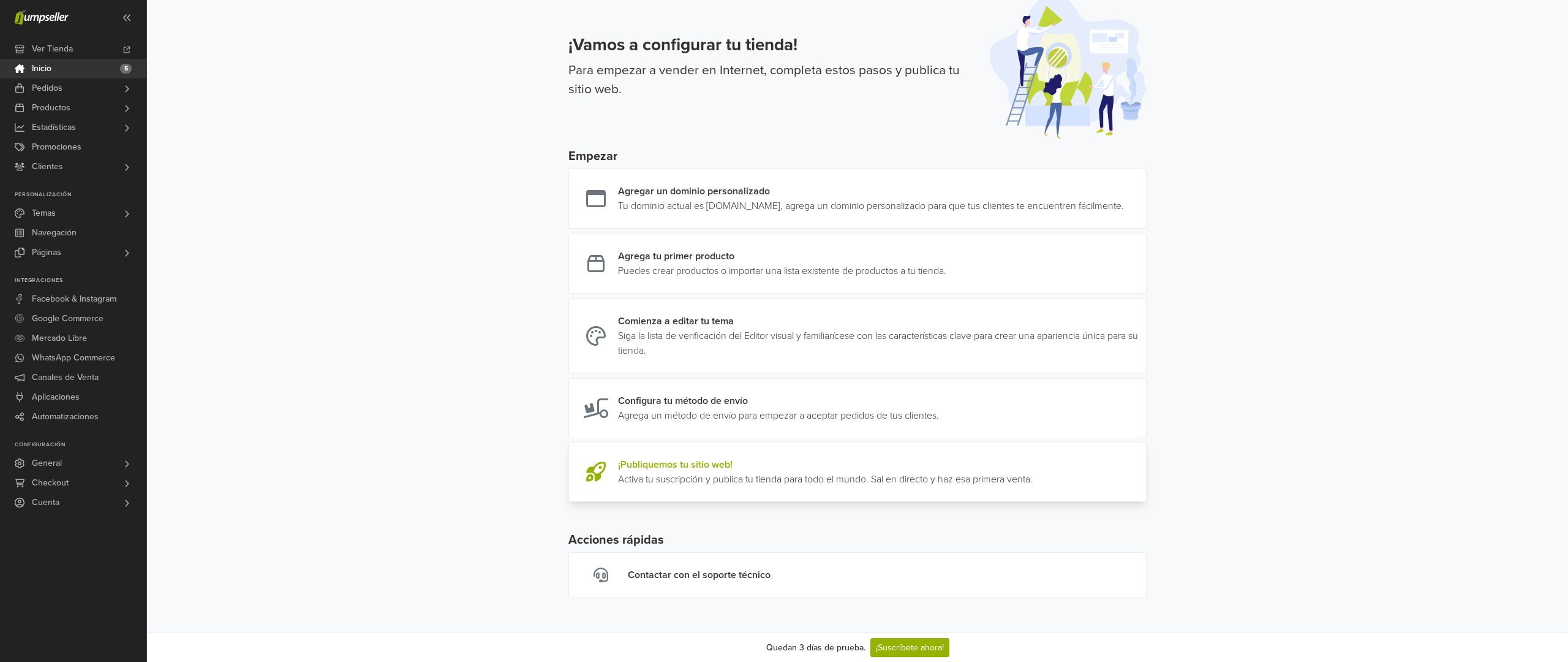
click at [1033, 485] on link at bounding box center [1033, 472] width 0 height 29
click at [1124, 195] on link at bounding box center [1124, 197] width 0 height 29
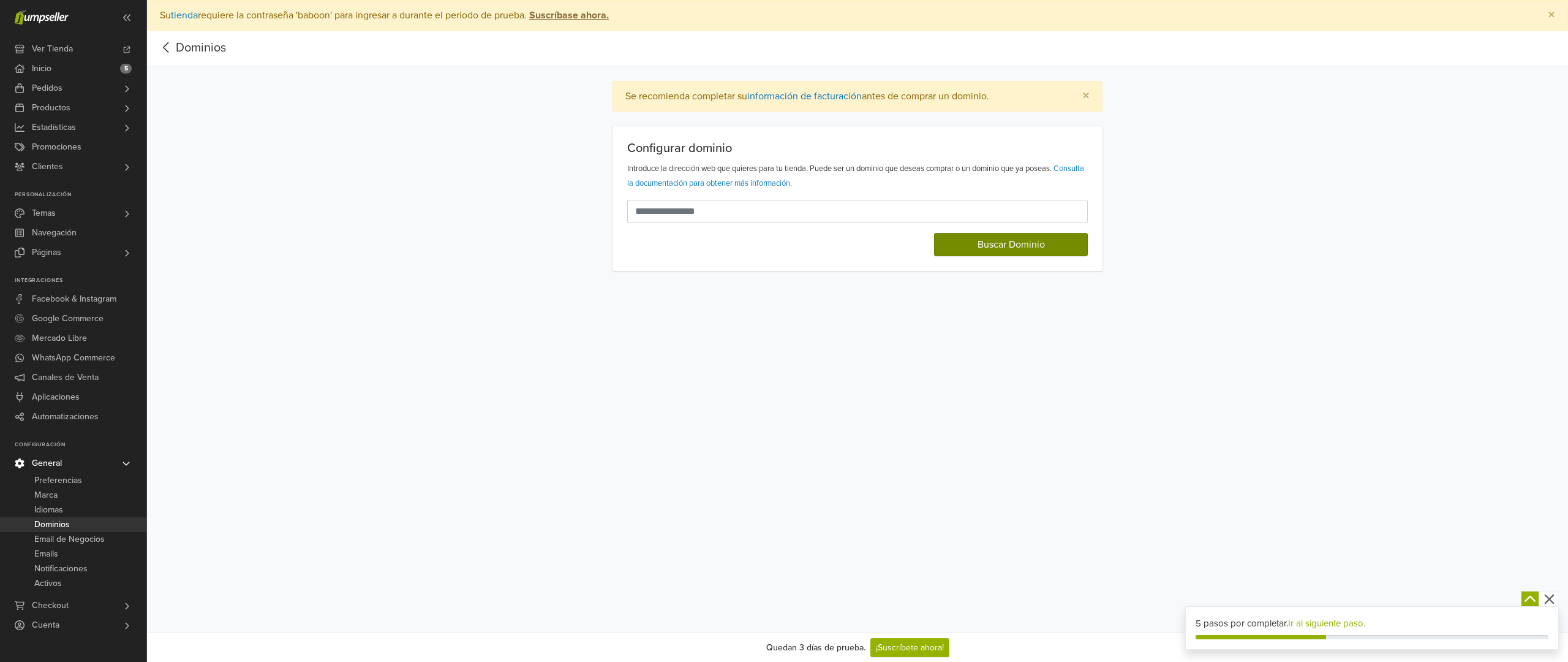
click at [1012, 251] on button "Buscar Dominio" at bounding box center [1010, 245] width 154 height 24
click at [756, 206] on input "text" at bounding box center [851, 212] width 446 height 24
click at [755, 206] on input "text" at bounding box center [851, 212] width 446 height 24
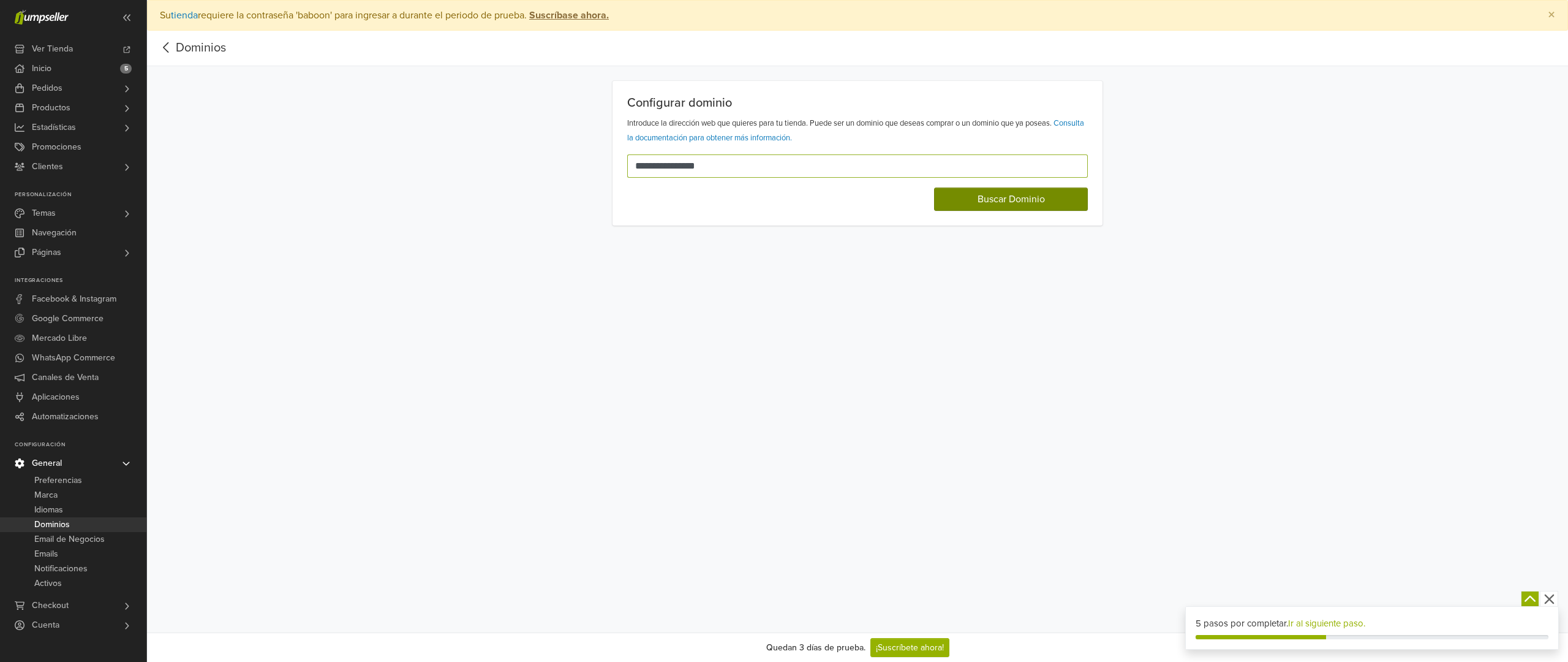
type input "**********"
click at [1004, 200] on button "Buscar Dominio" at bounding box center [1010, 199] width 154 height 24
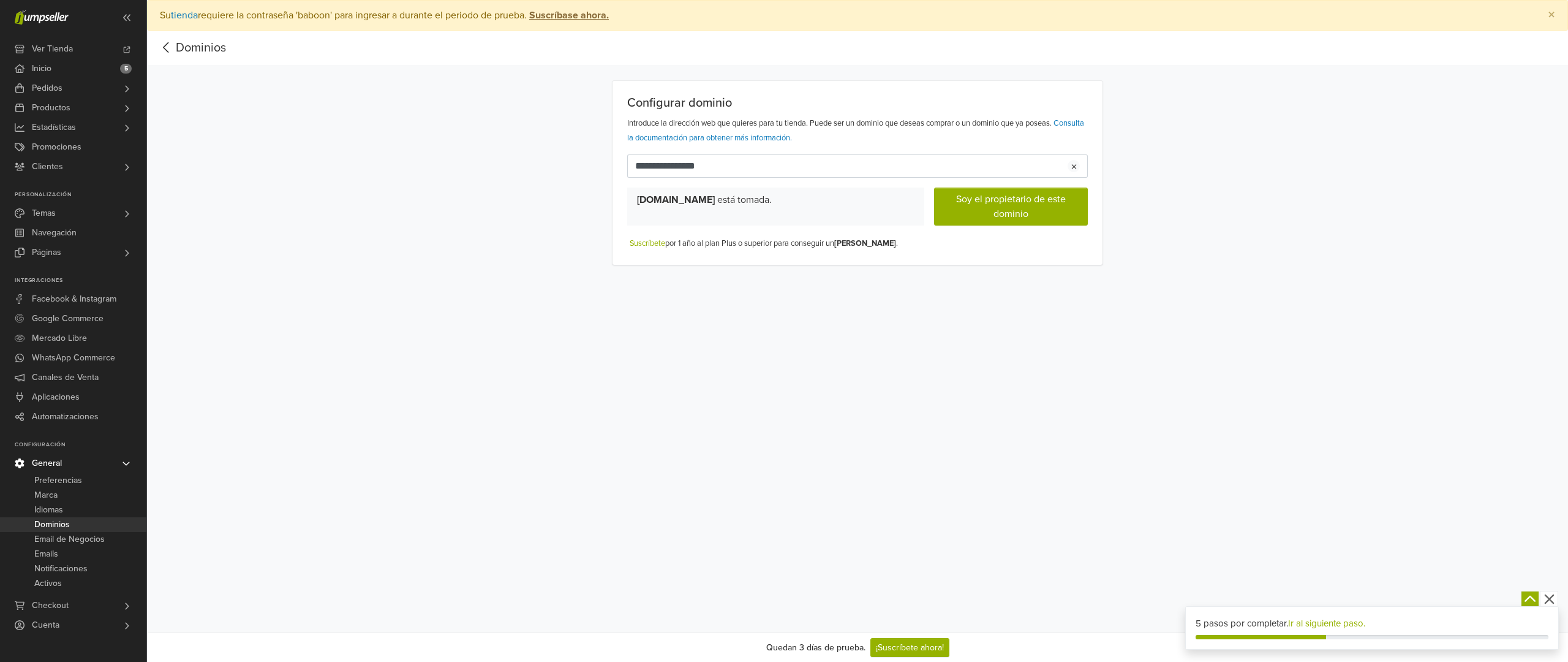
click at [195, 47] on link "Dominios" at bounding box center [201, 47] width 50 height 15
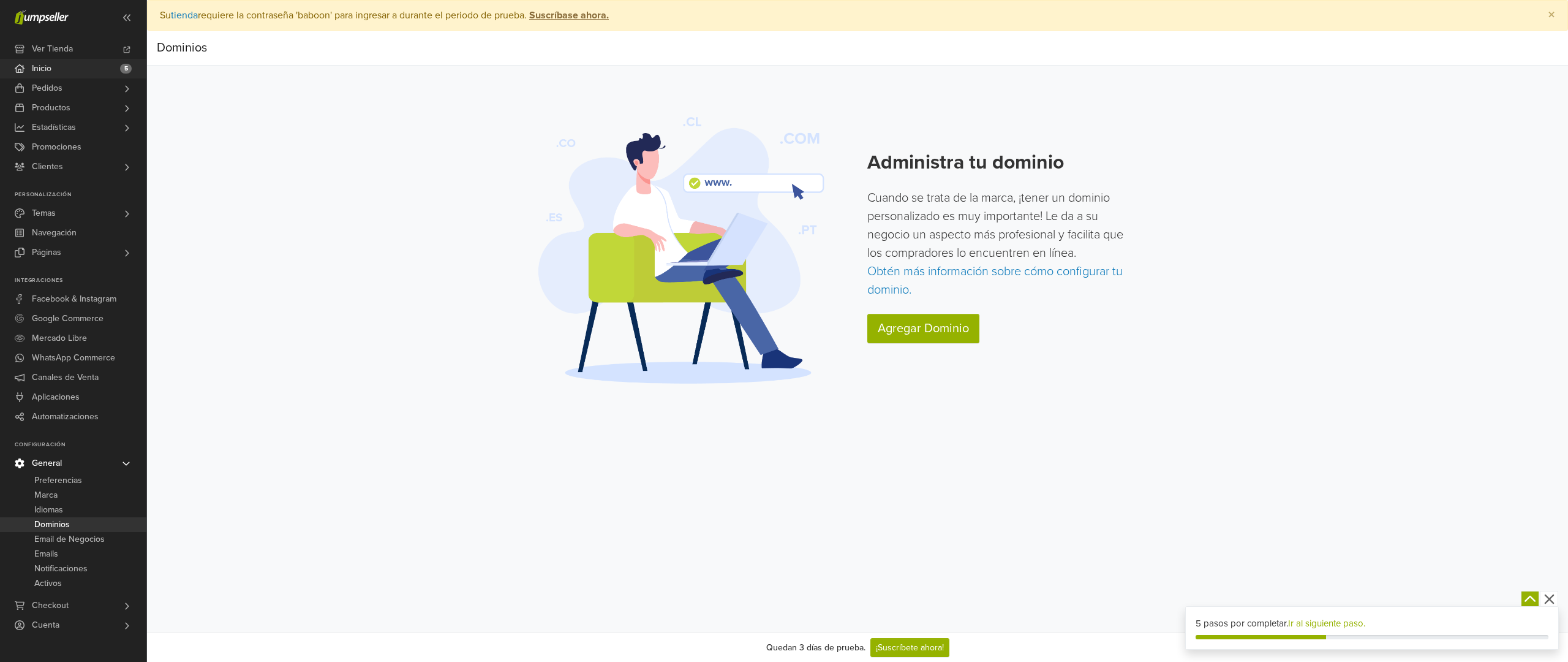
click at [81, 69] on link "Inicio 5" at bounding box center [73, 69] width 147 height 20
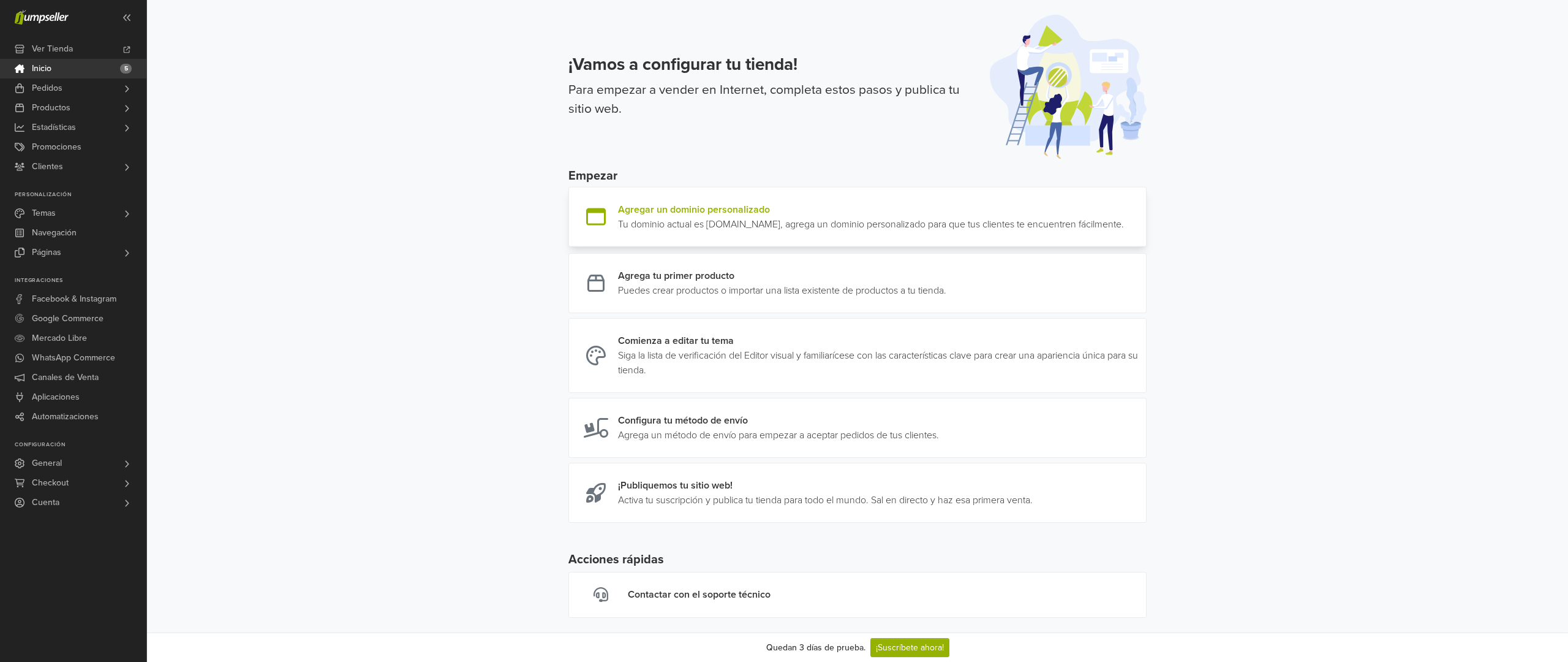
click at [1124, 213] on link at bounding box center [1124, 216] width 0 height 29
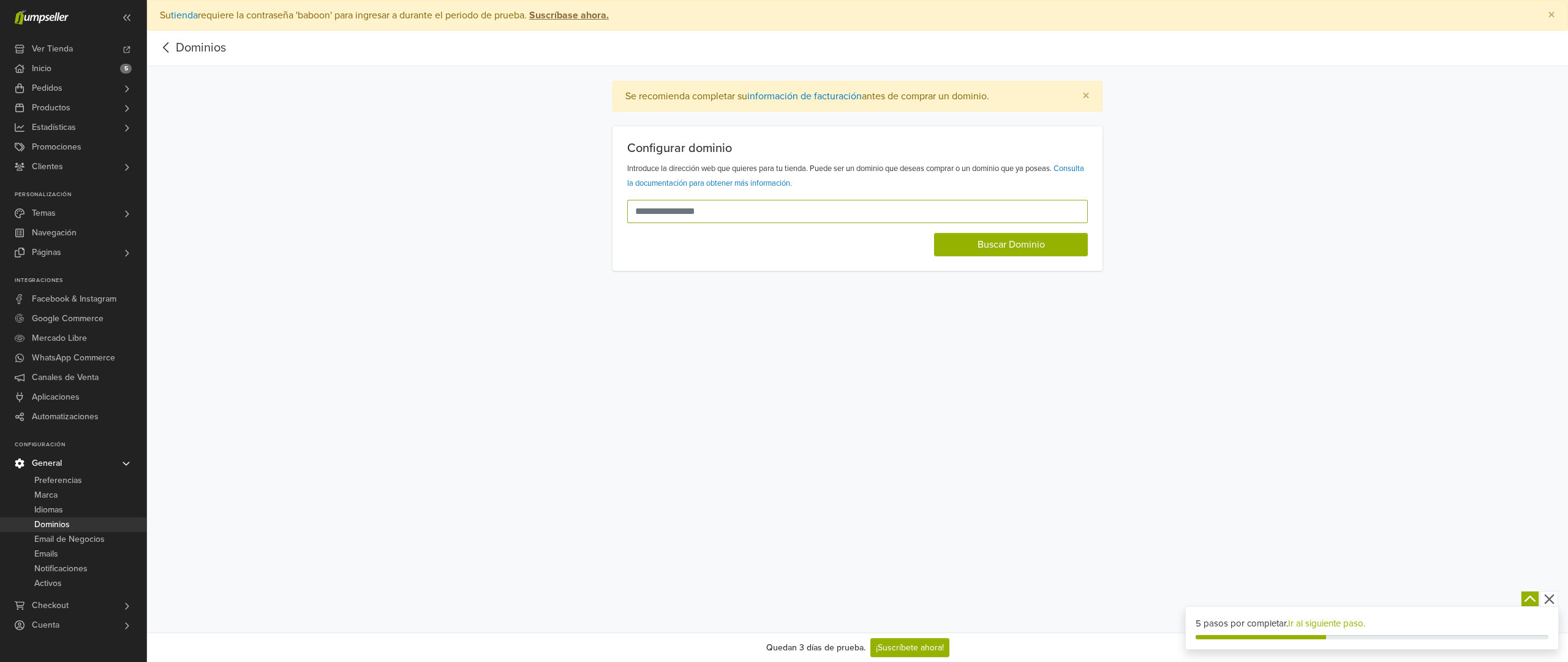
click at [744, 212] on input "text" at bounding box center [851, 212] width 446 height 24
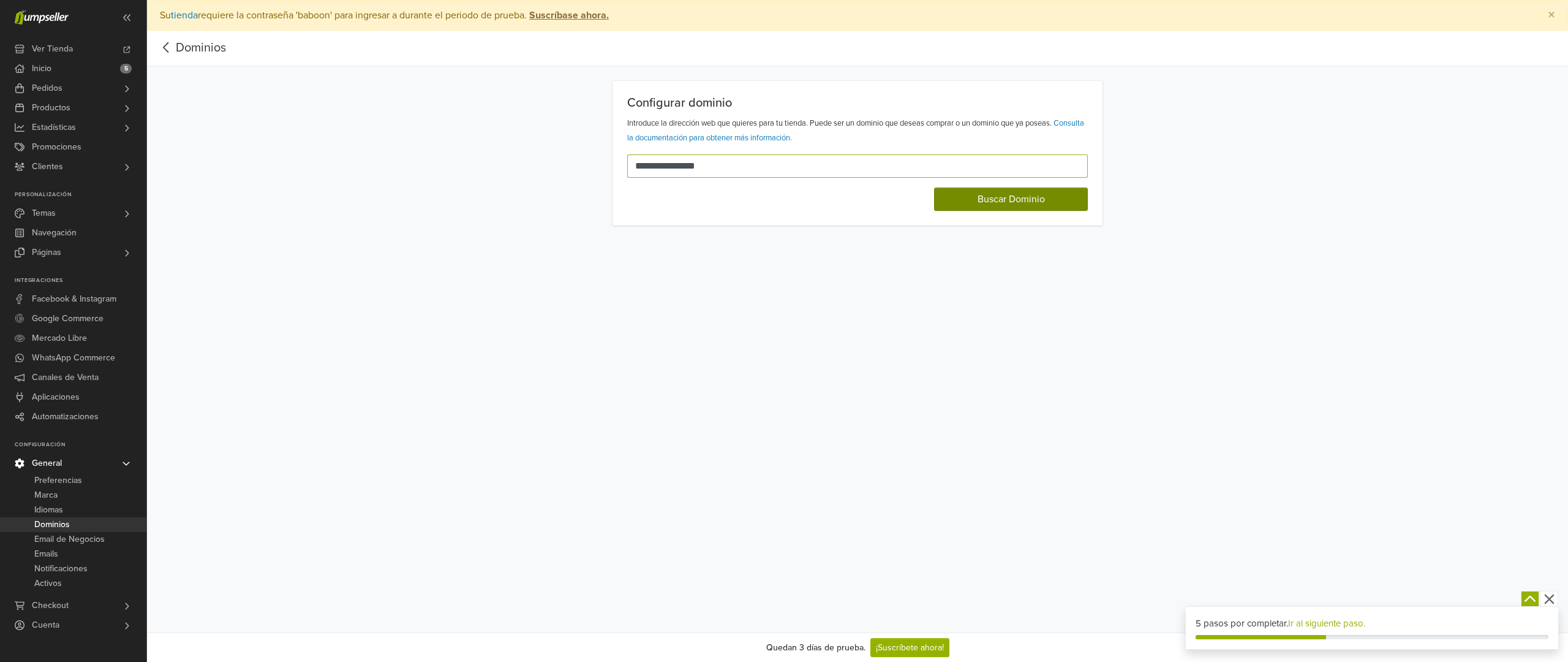
type input "**********"
click at [1022, 208] on button "Buscar Dominio" at bounding box center [1010, 199] width 154 height 24
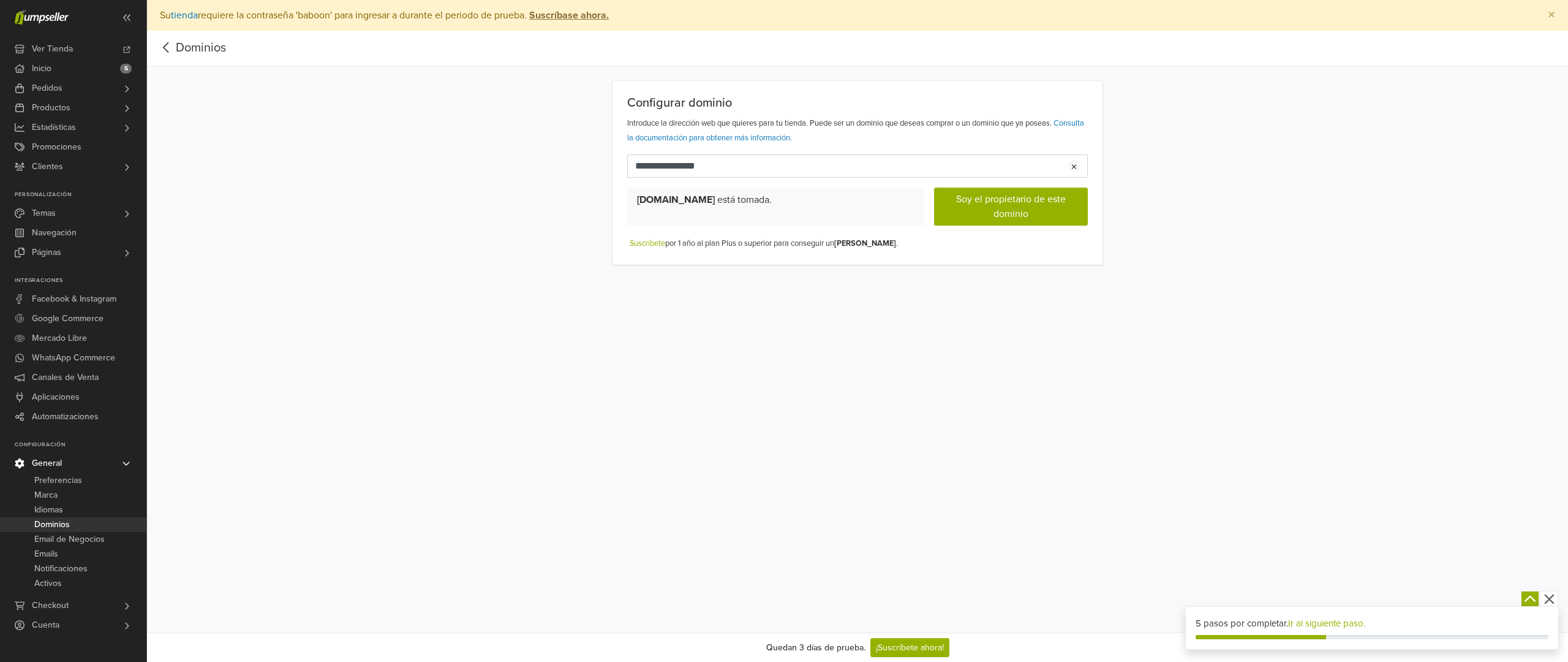
click at [1069, 167] on div "button" at bounding box center [1074, 166] width 13 height 13
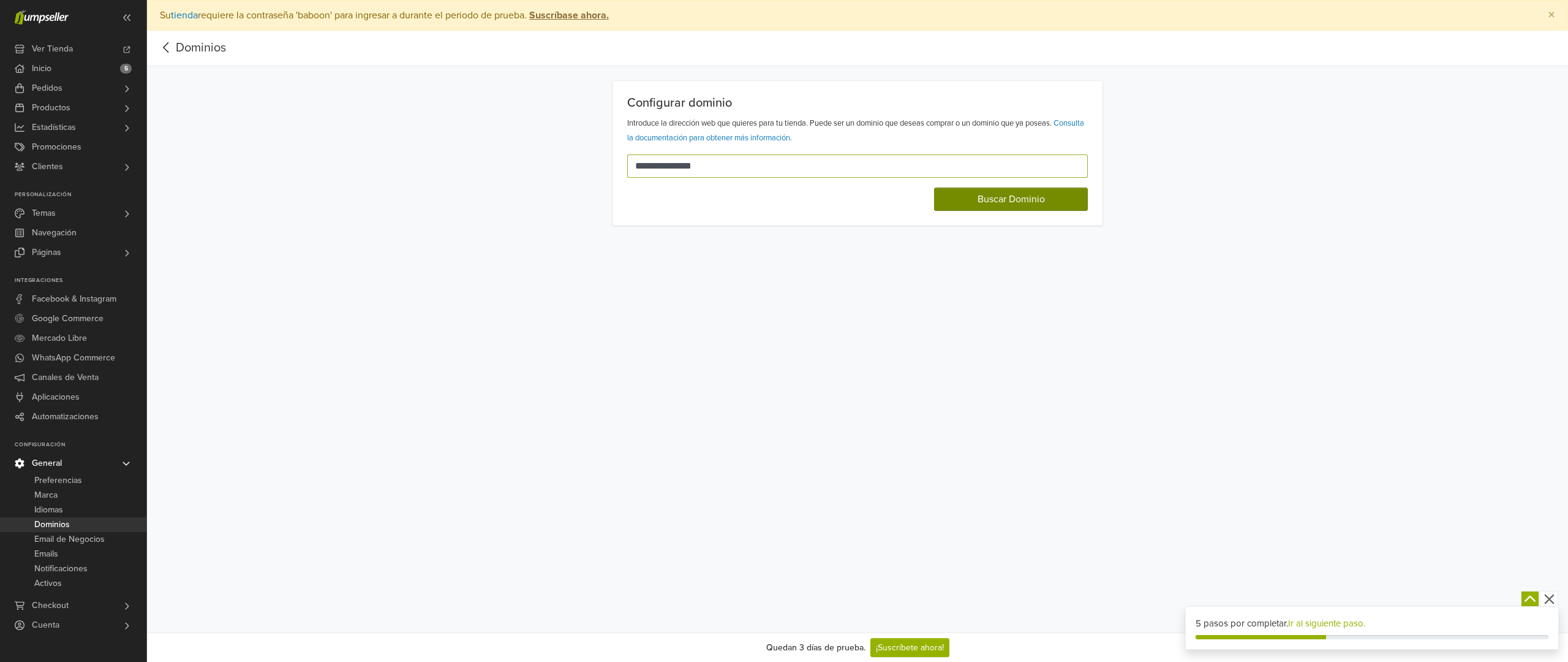
type input "**********"
click at [1009, 205] on button "Buscar Dominio" at bounding box center [1010, 199] width 154 height 24
click at [169, 48] on icon at bounding box center [165, 48] width 19 height 16
